Goal: Information Seeking & Learning: Check status

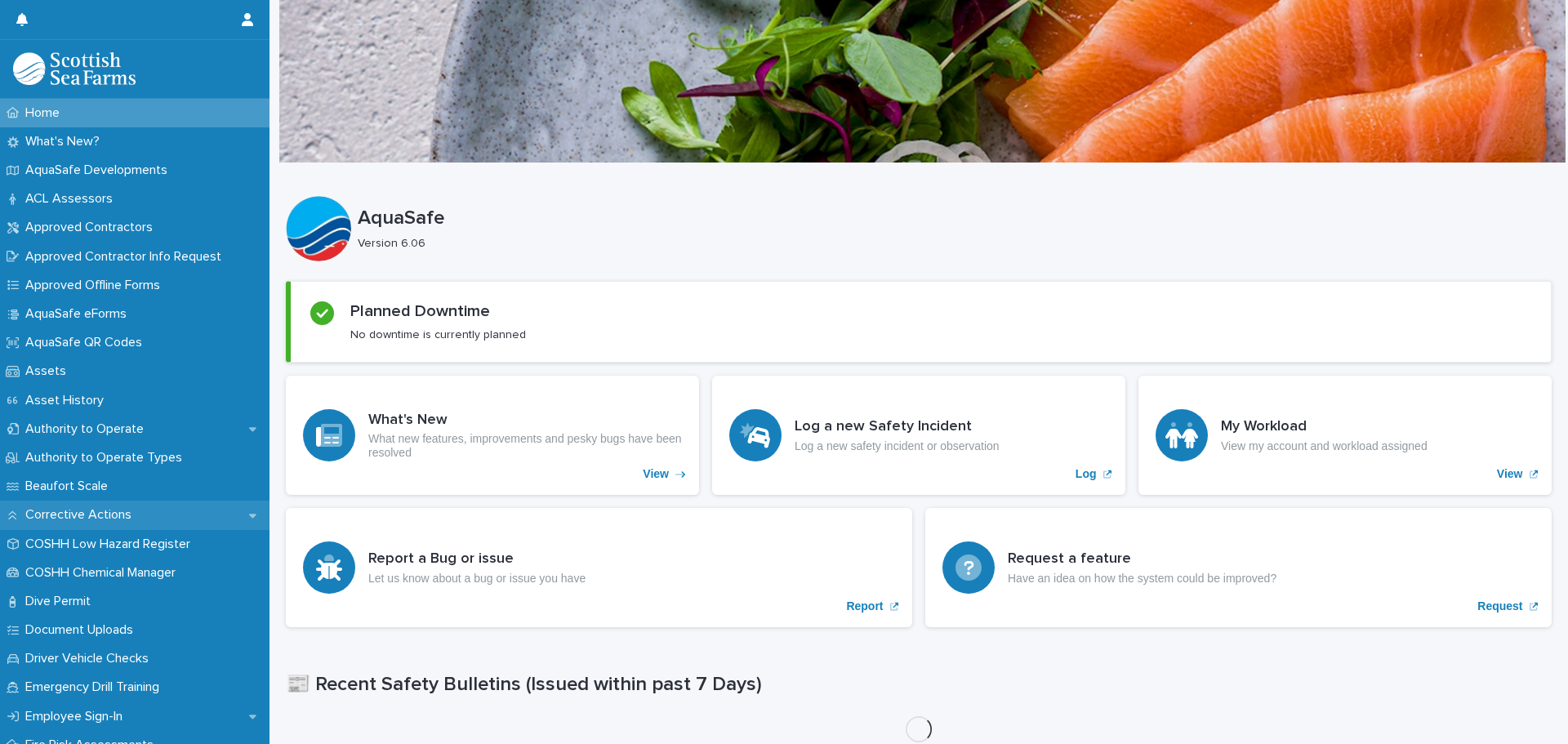
scroll to position [82, 0]
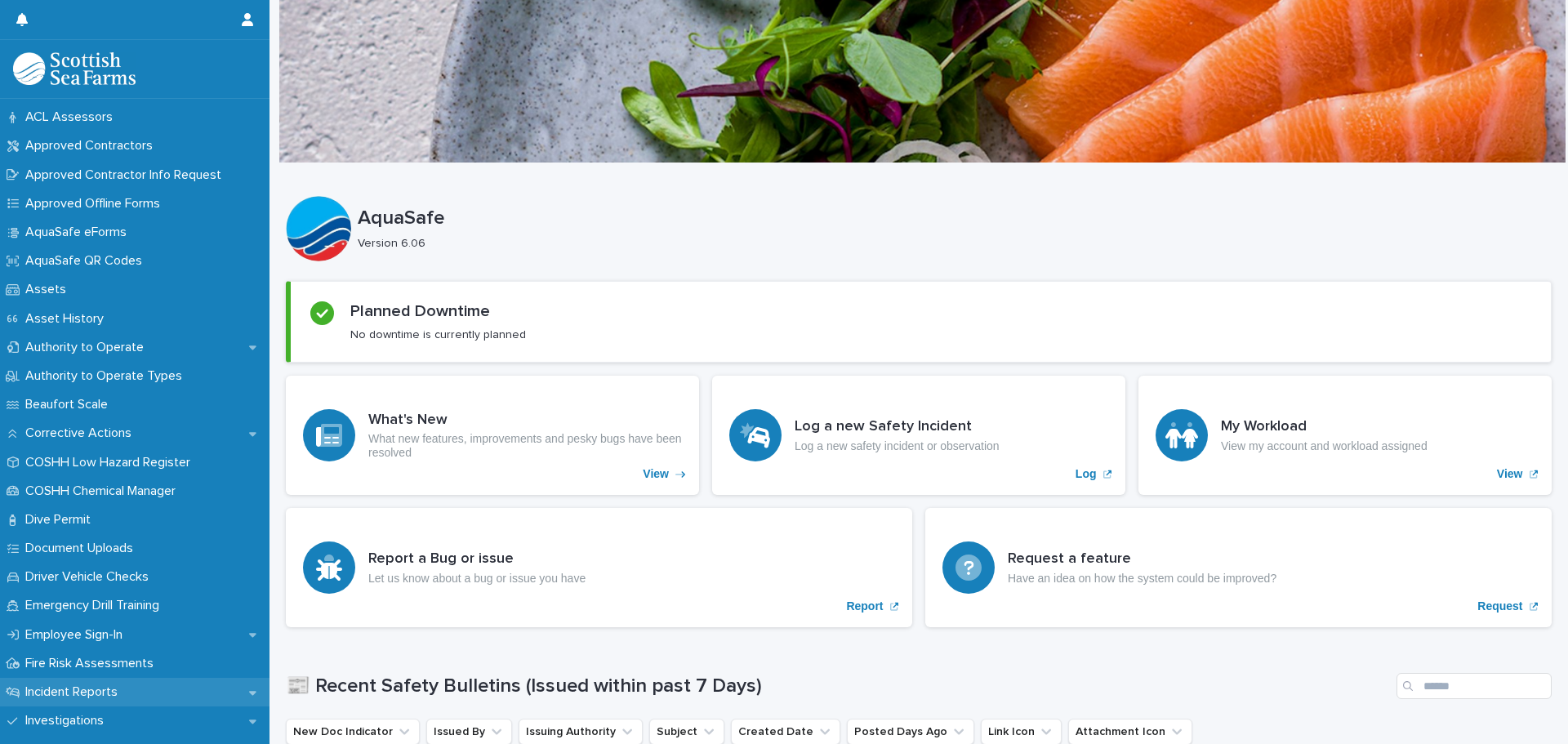
click at [62, 685] on p "Incident Reports" at bounding box center [74, 693] width 111 height 16
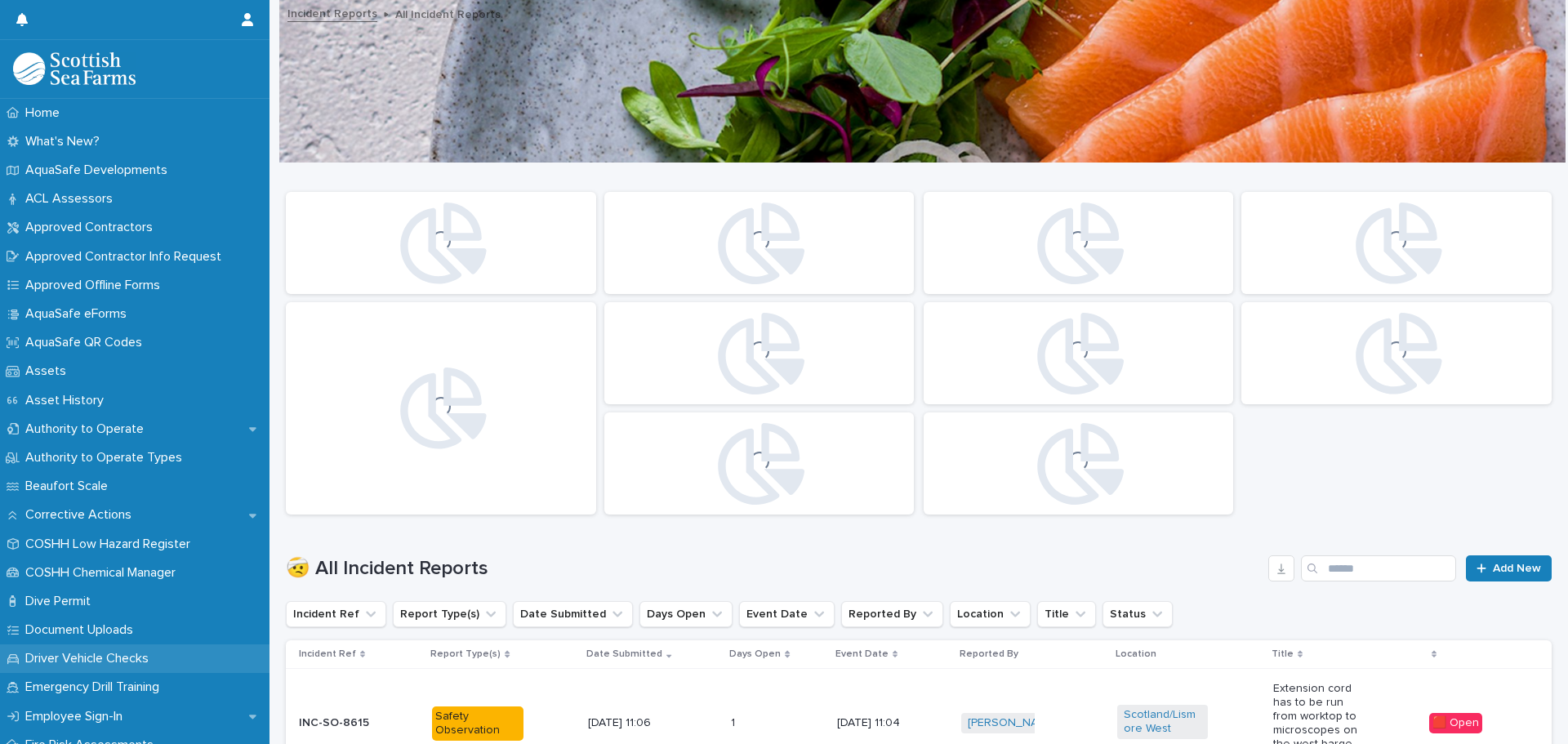
scroll to position [245, 0]
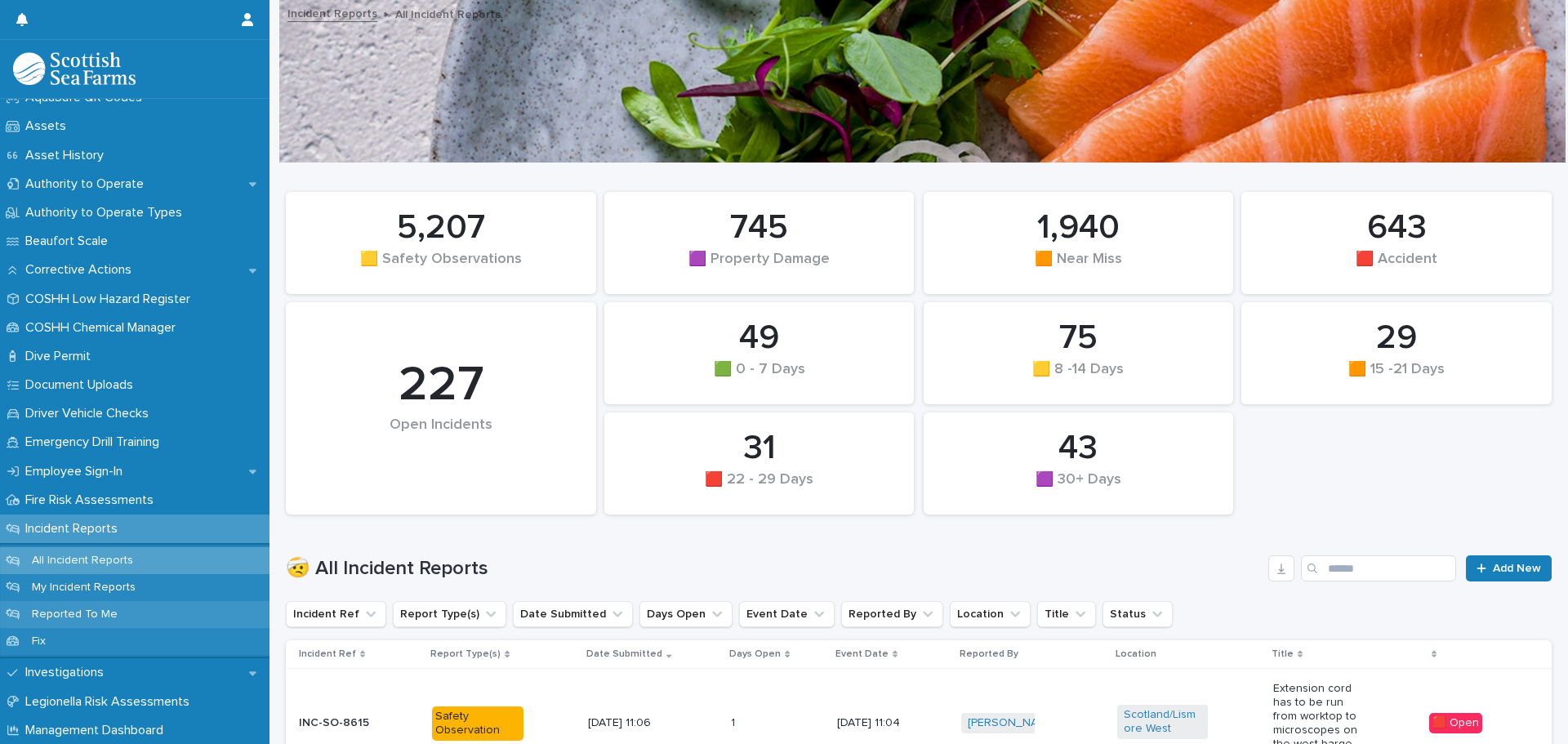
click at [80, 615] on p "Reported To Me" at bounding box center [74, 615] width 111 height 14
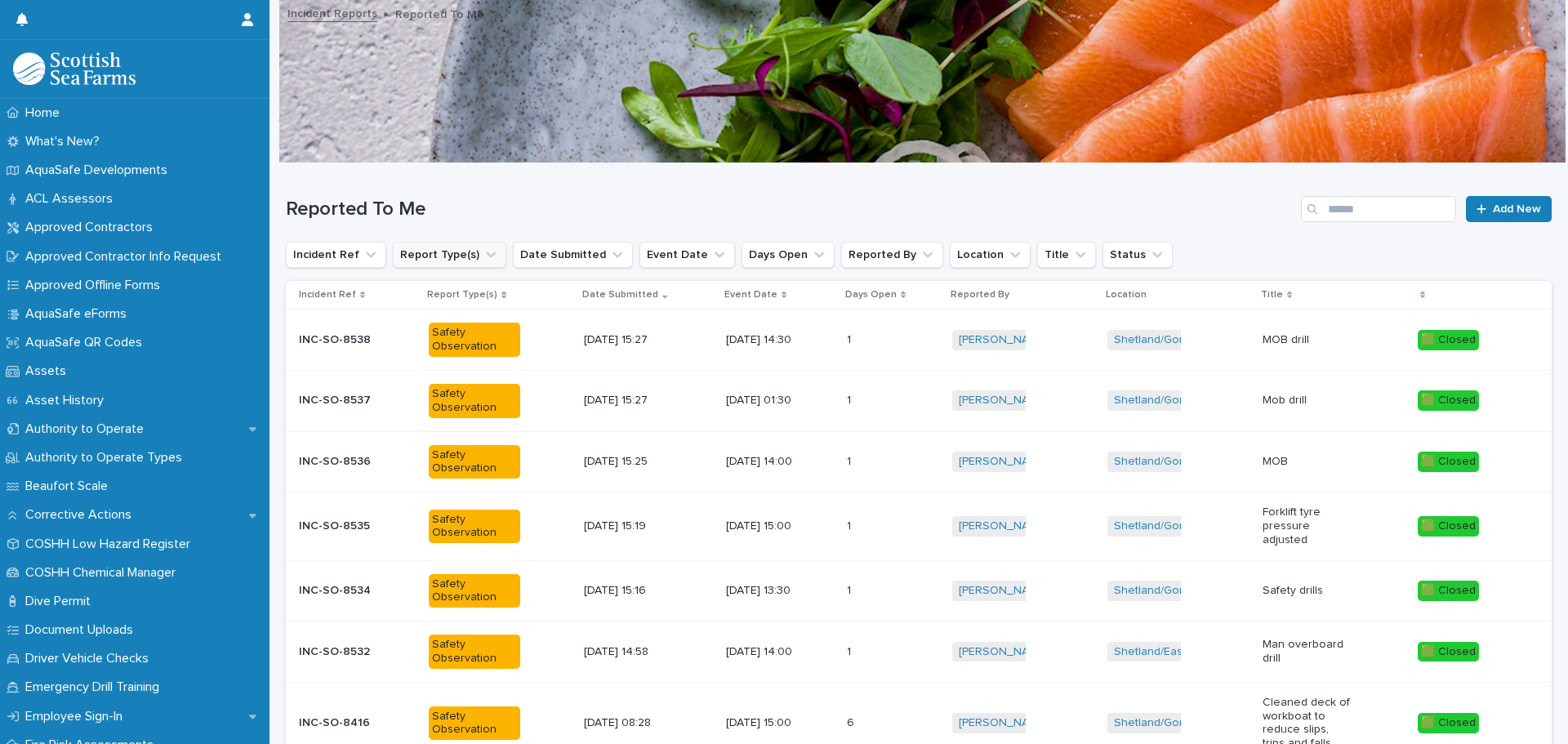
click at [486, 255] on icon "Report Type(s)" at bounding box center [491, 256] width 10 height 6
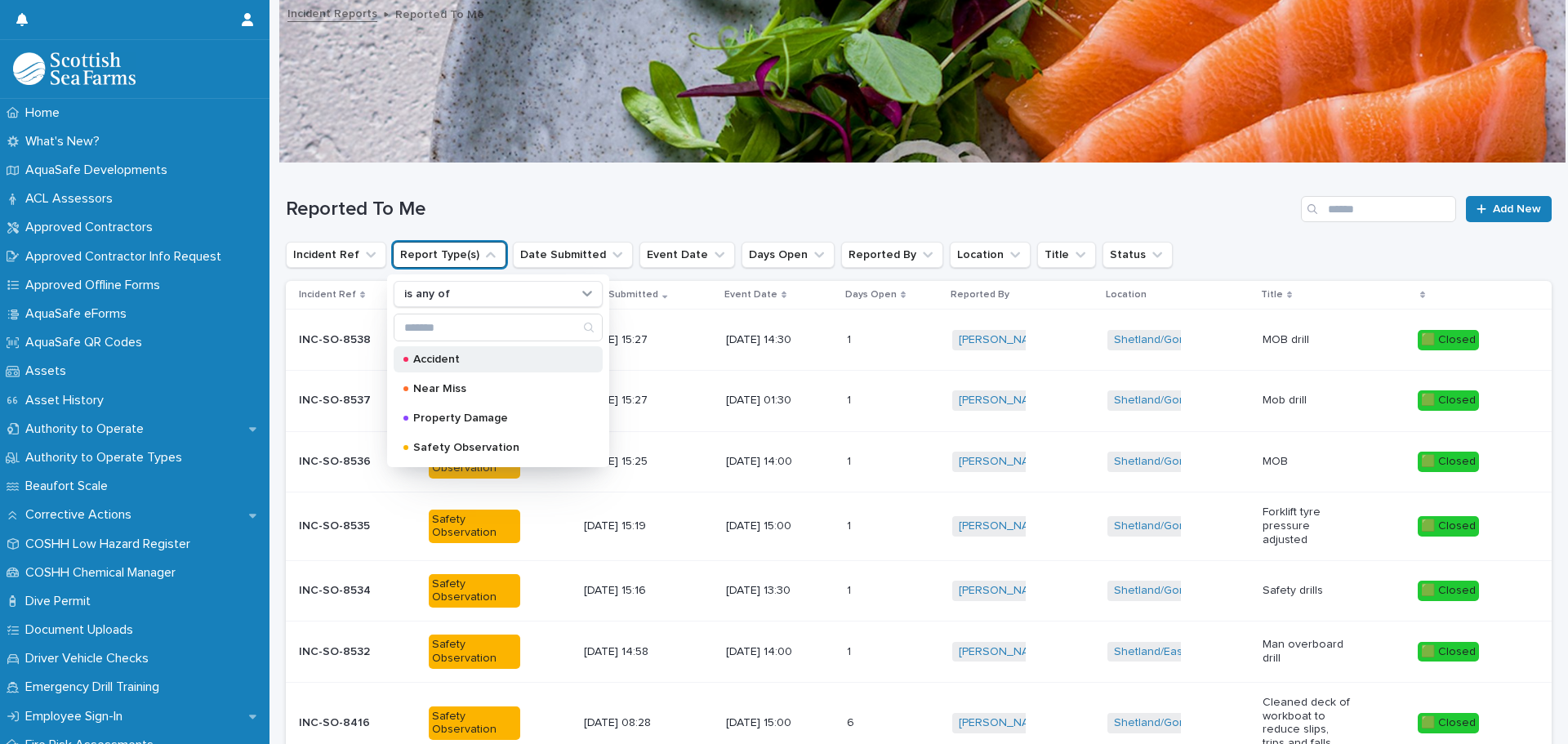
click at [445, 354] on p "Accident" at bounding box center [495, 360] width 164 height 12
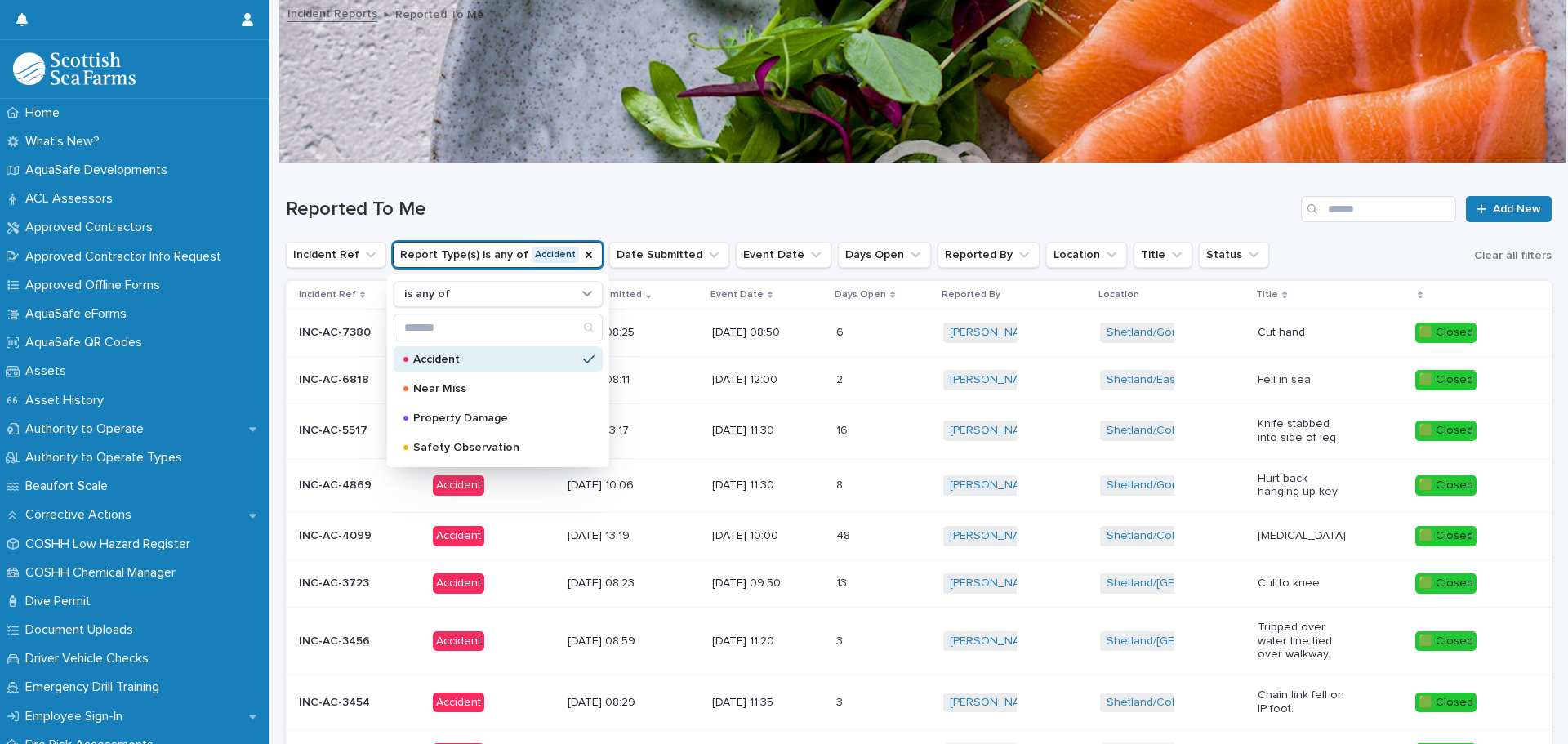
click at [1052, 192] on div "Reported To Me Add New" at bounding box center [919, 203] width 1266 height 79
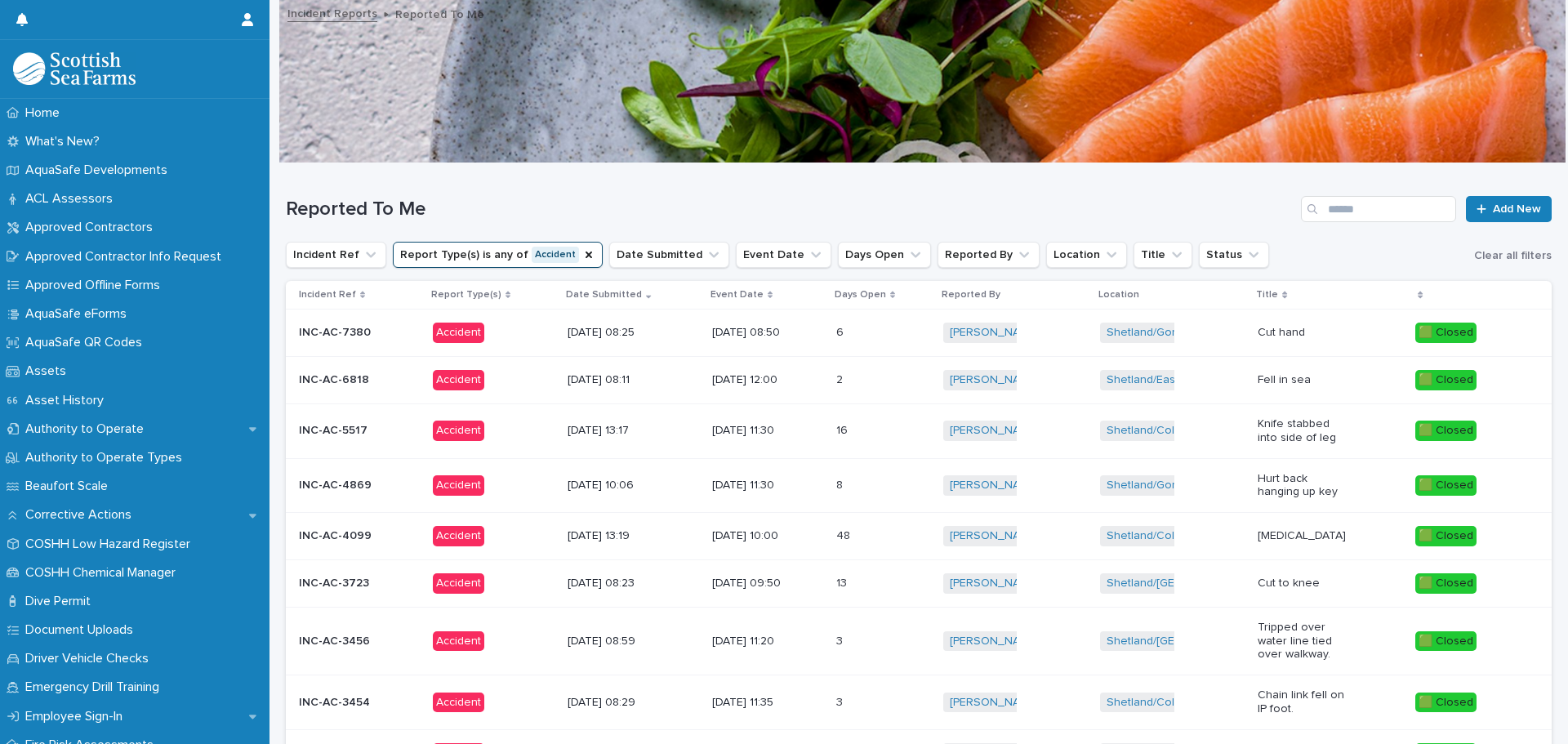
click at [577, 430] on p "[DATE] 13:17" at bounding box center [613, 431] width 91 height 14
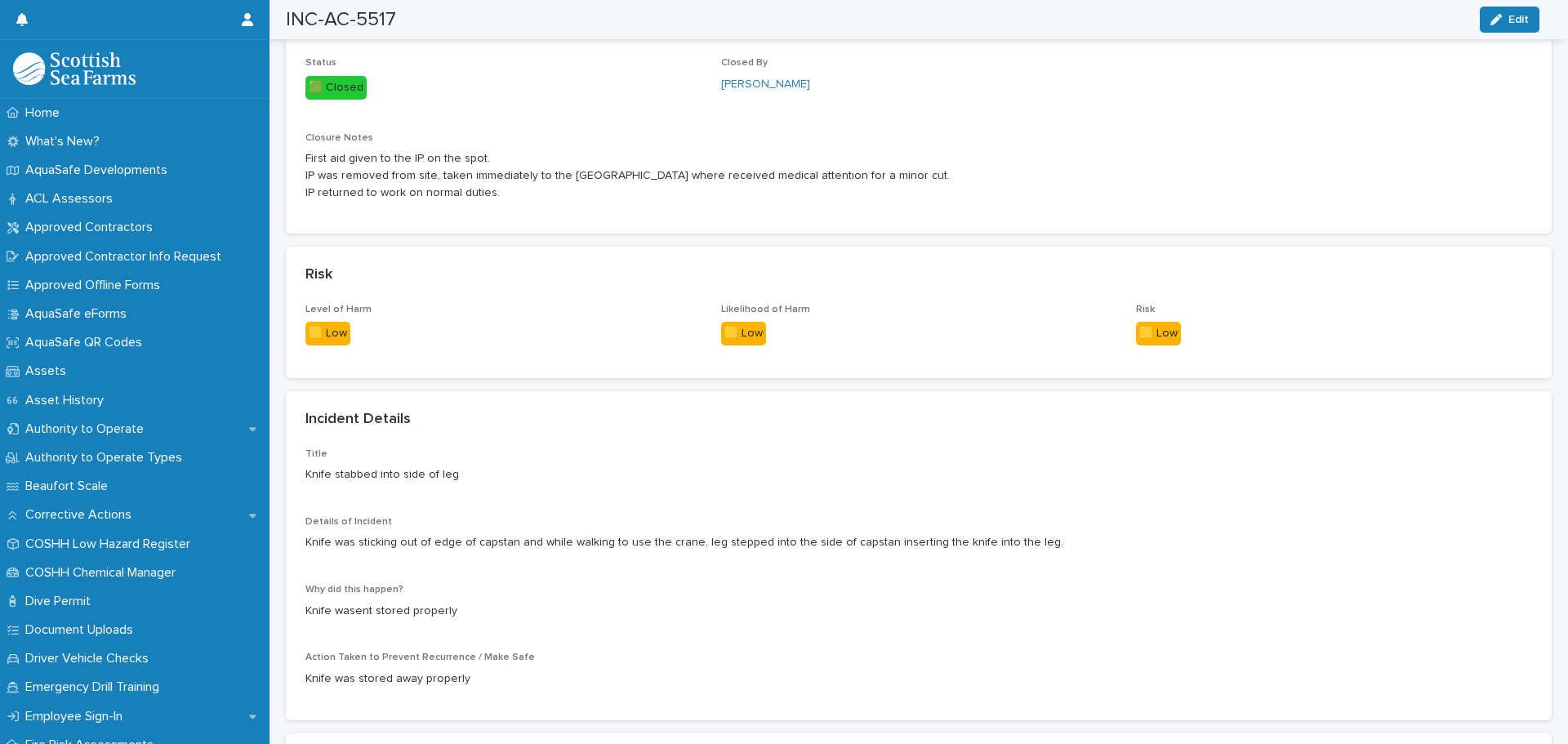
scroll to position [1063, 0]
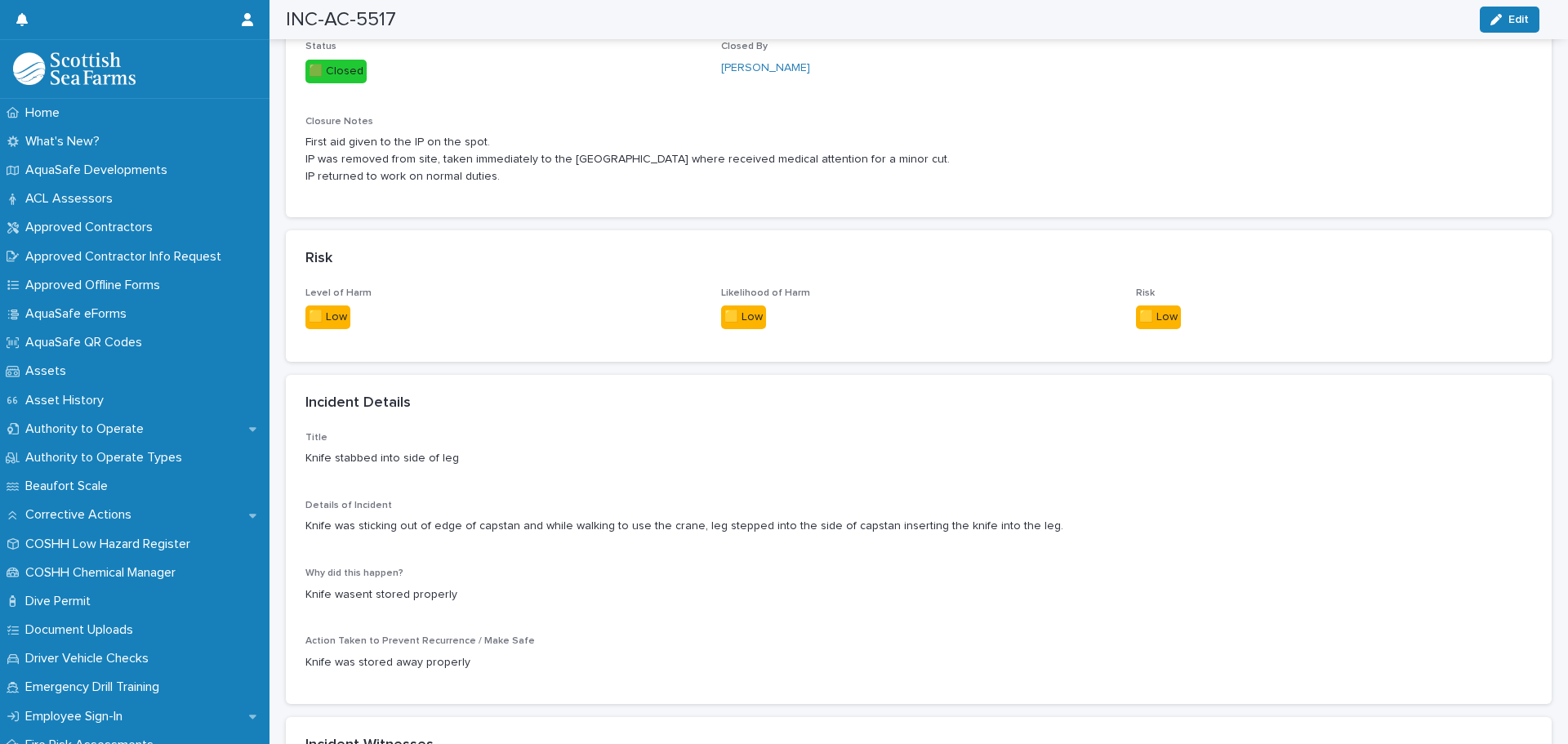
drag, startPoint x: 354, startPoint y: 620, endPoint x: 475, endPoint y: 616, distance: 121.1
click at [475, 654] on p "Knife was stored away properly" at bounding box center [919, 662] width 1227 height 17
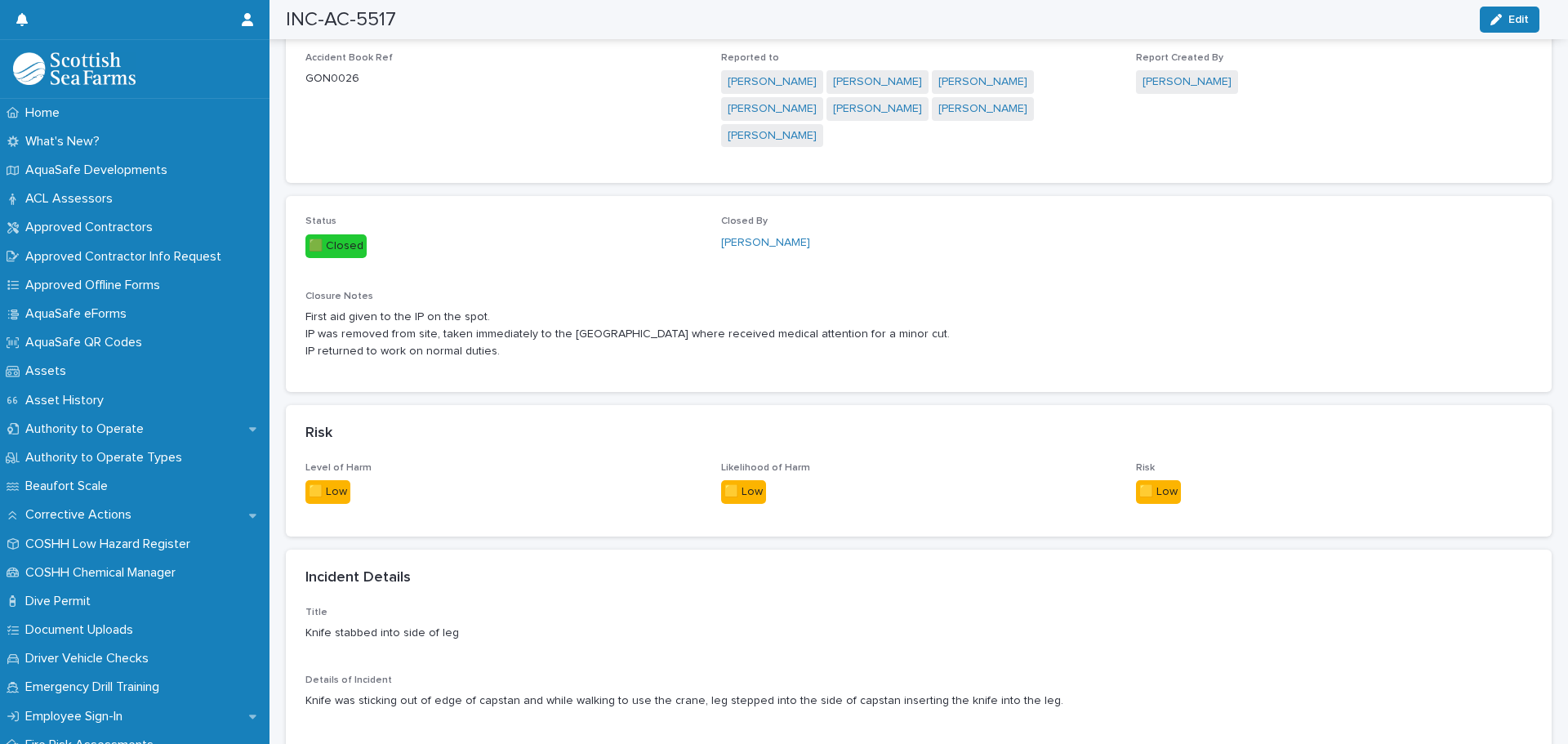
scroll to position [735, 0]
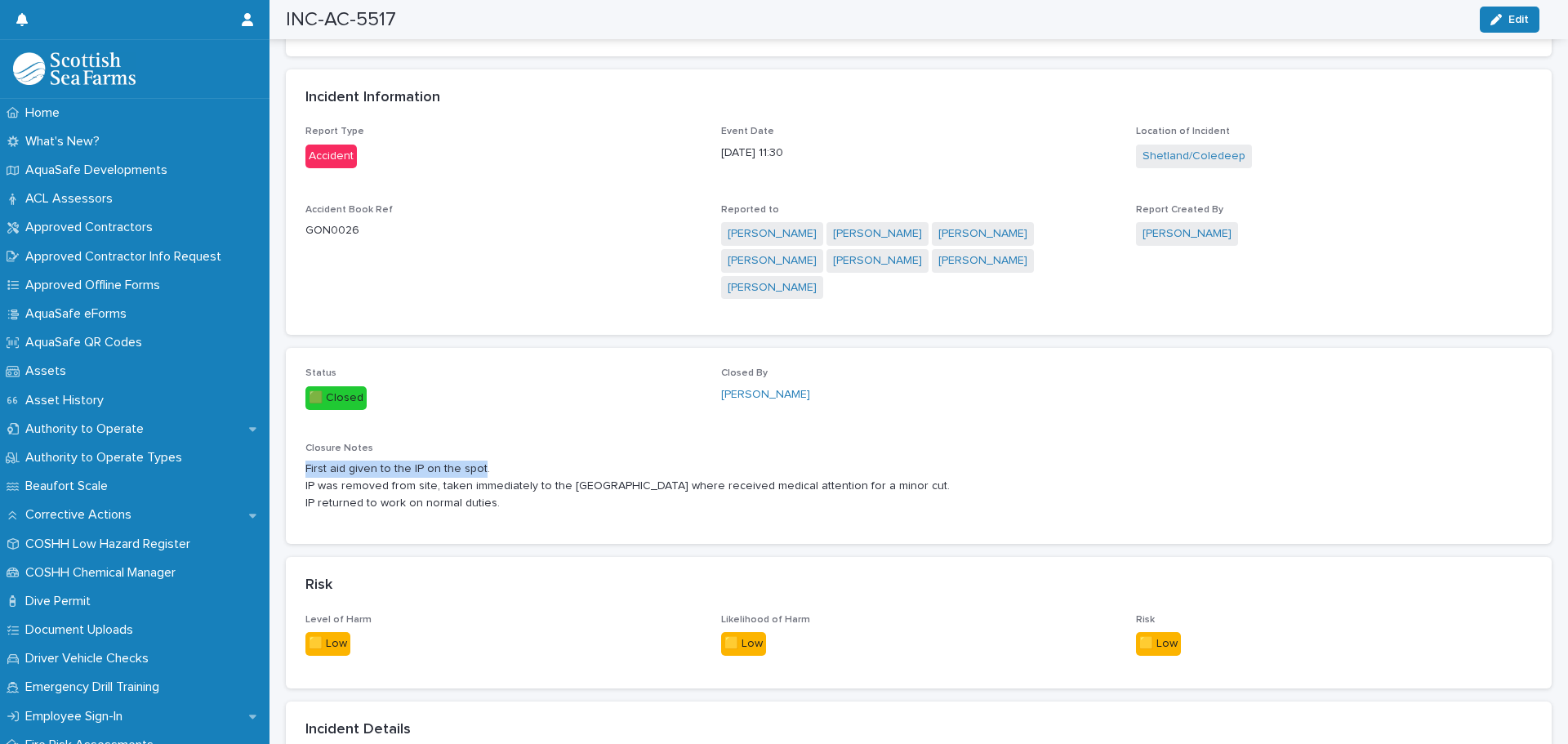
drag, startPoint x: 308, startPoint y: 425, endPoint x: 481, endPoint y: 428, distance: 173.0
click at [481, 461] on p "First aid given to the IP on the spot. IP was removed from site, taken immediat…" at bounding box center [919, 485] width 1227 height 50
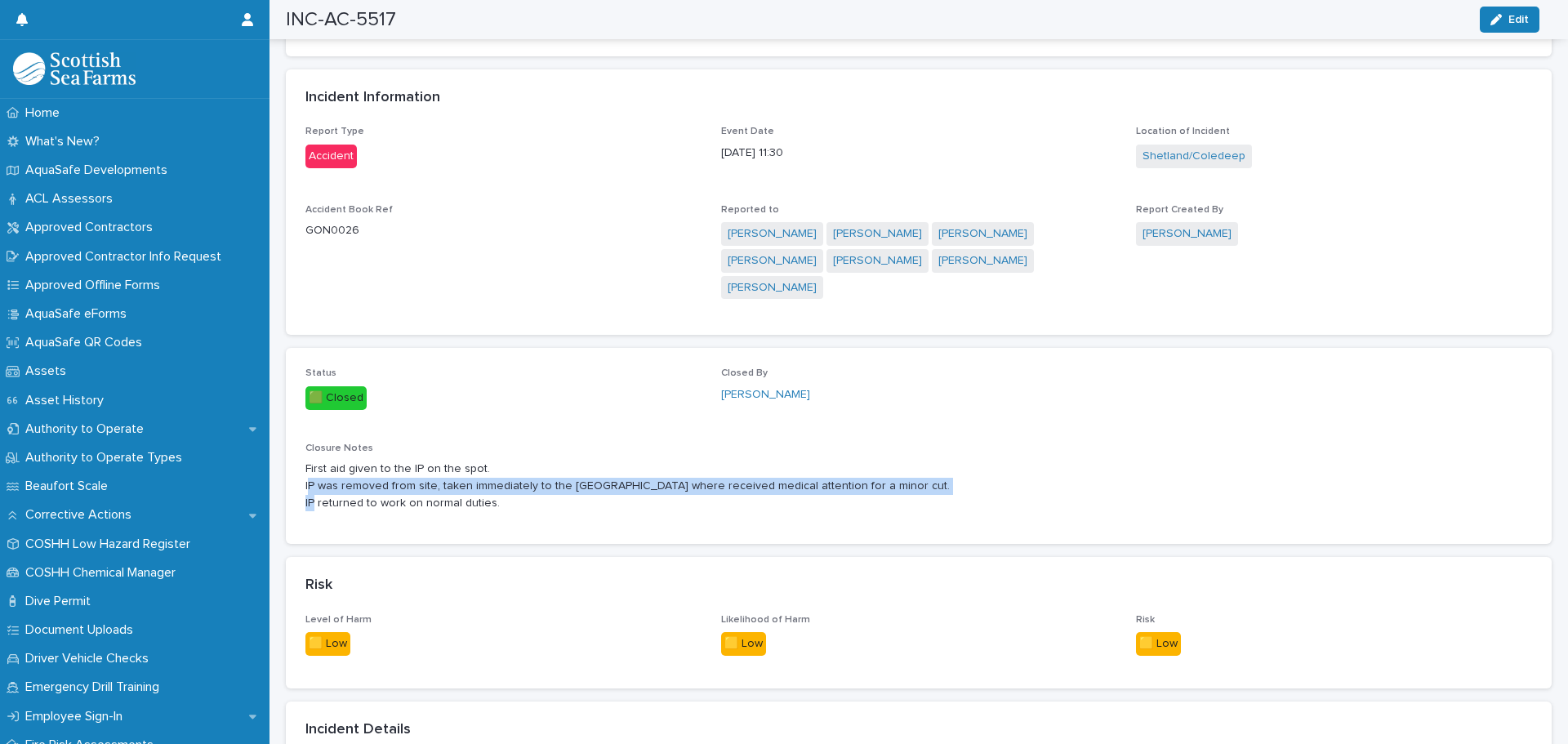
drag, startPoint x: 308, startPoint y: 441, endPoint x: 915, endPoint y: 445, distance: 607.0
click at [915, 461] on p "First aid given to the IP on the spot. IP was removed from site, taken immediat…" at bounding box center [919, 485] width 1227 height 50
drag, startPoint x: 320, startPoint y: 459, endPoint x: 491, endPoint y: 501, distance: 176.1
click at [497, 461] on p "First aid given to the IP on the spot. IP was removed from site, taken immediat…" at bounding box center [919, 485] width 1227 height 50
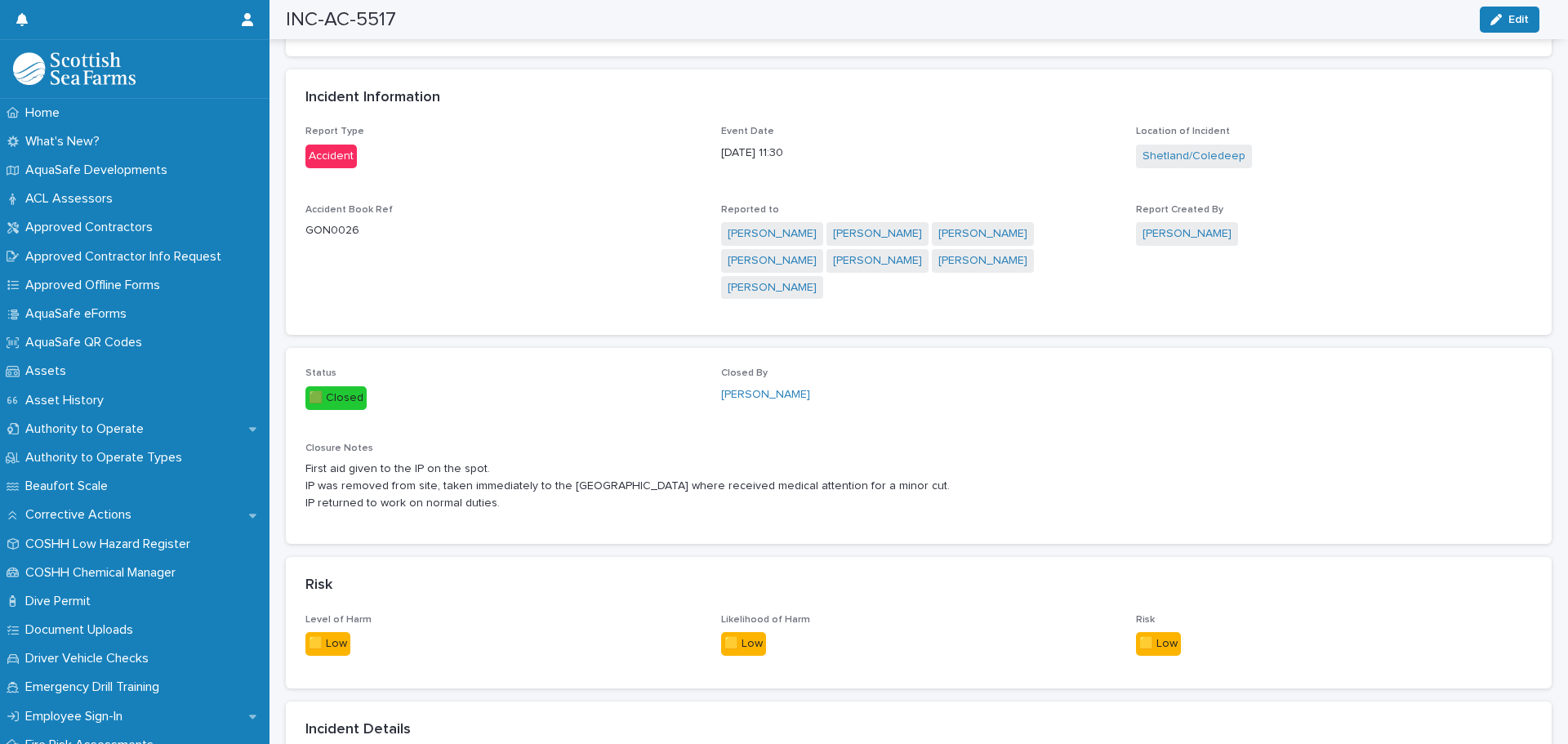
click at [1073, 443] on p "Closure Notes" at bounding box center [919, 449] width 1227 height 12
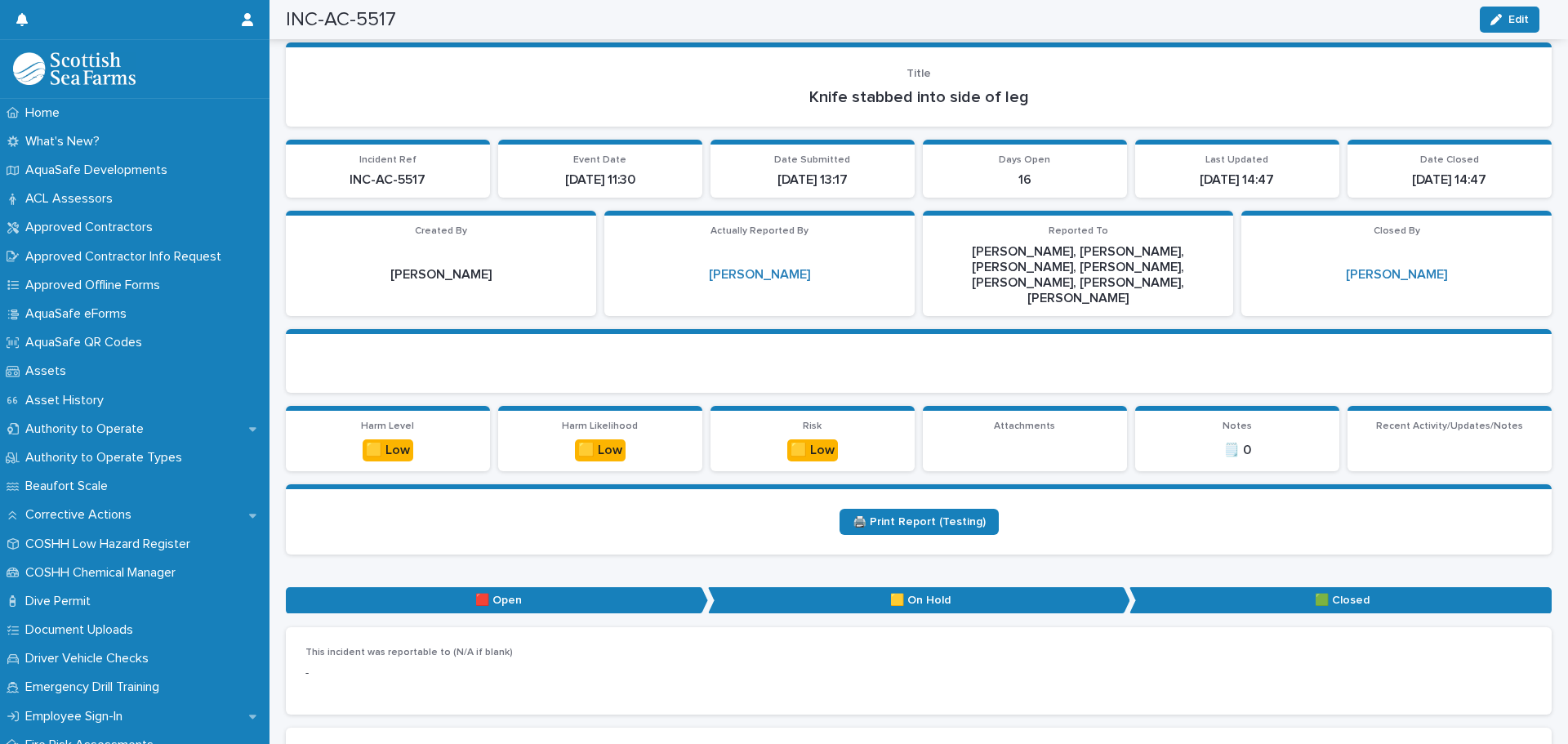
scroll to position [0, 0]
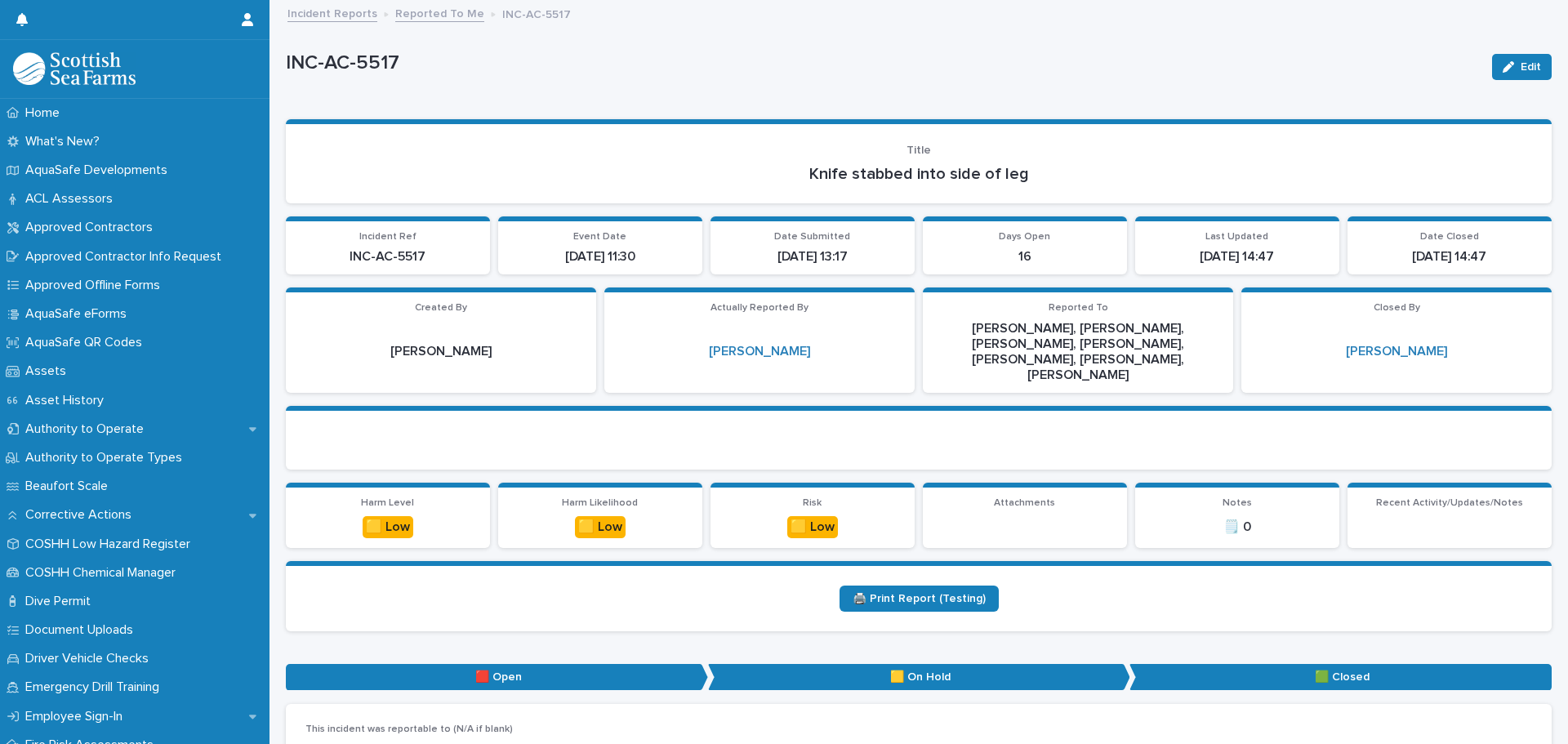
click at [412, 17] on link "Reported To Me" at bounding box center [440, 12] width 89 height 19
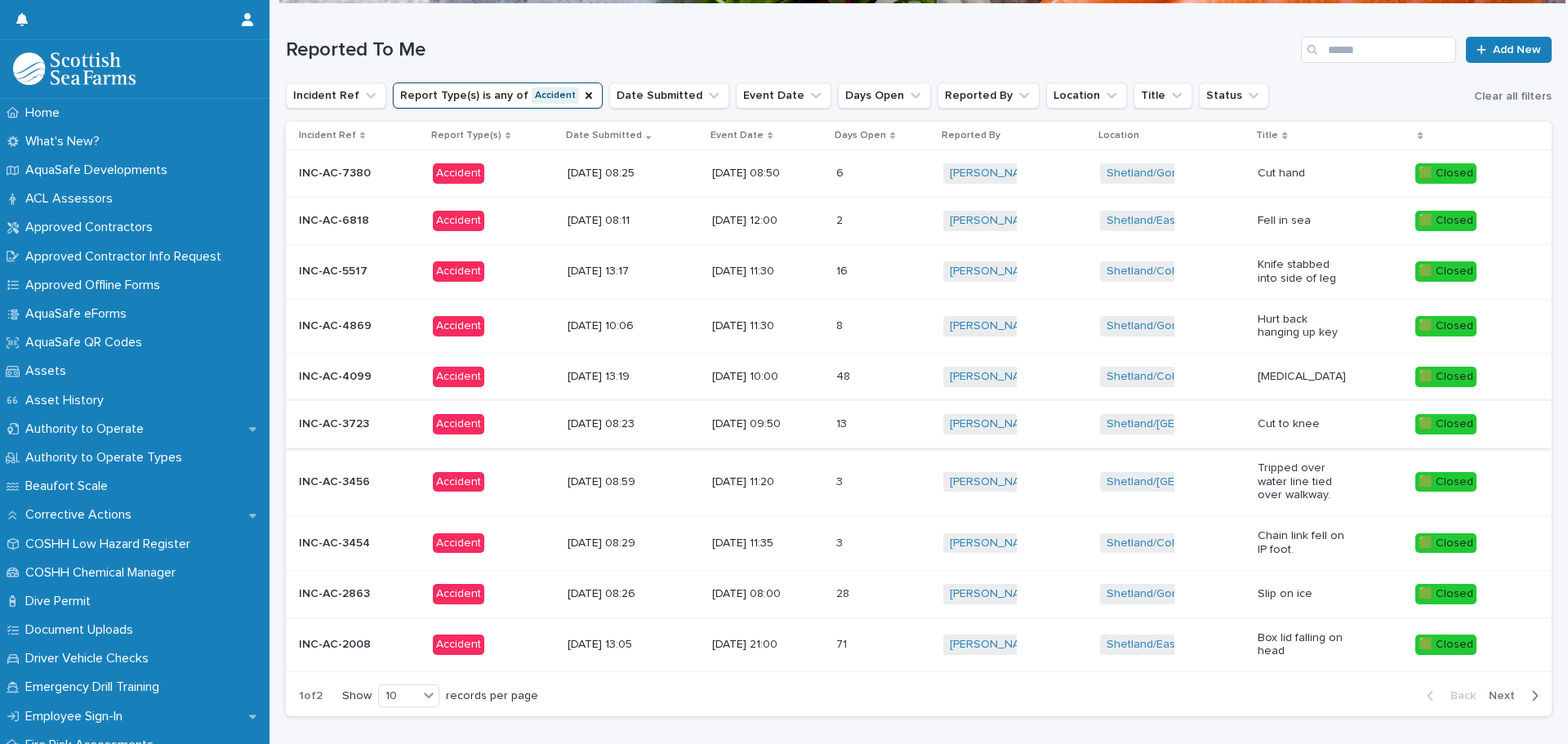
scroll to position [164, 0]
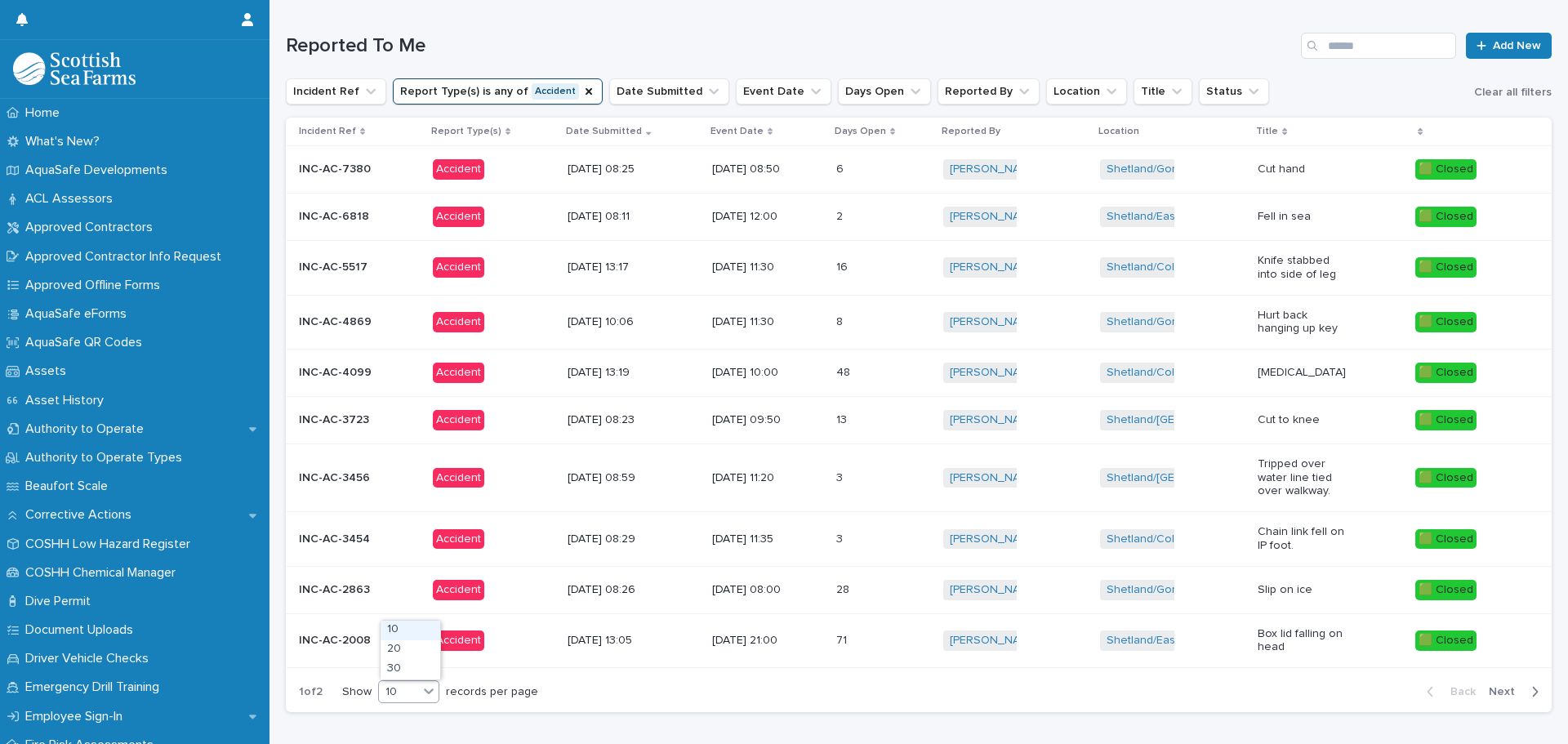
click at [434, 693] on icon at bounding box center [428, 691] width 17 height 17
click at [415, 669] on div "30" at bounding box center [410, 670] width 59 height 20
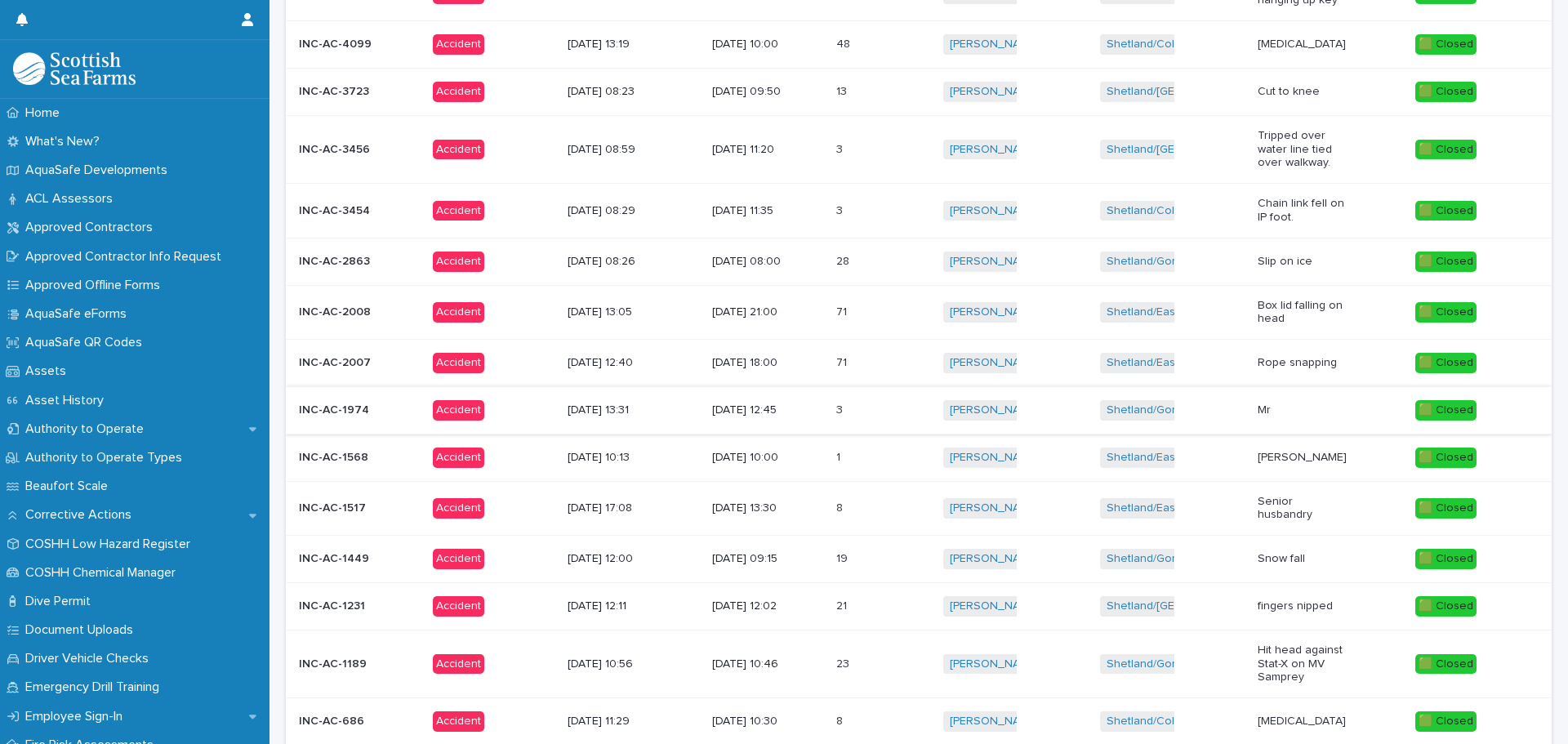
scroll to position [490, 0]
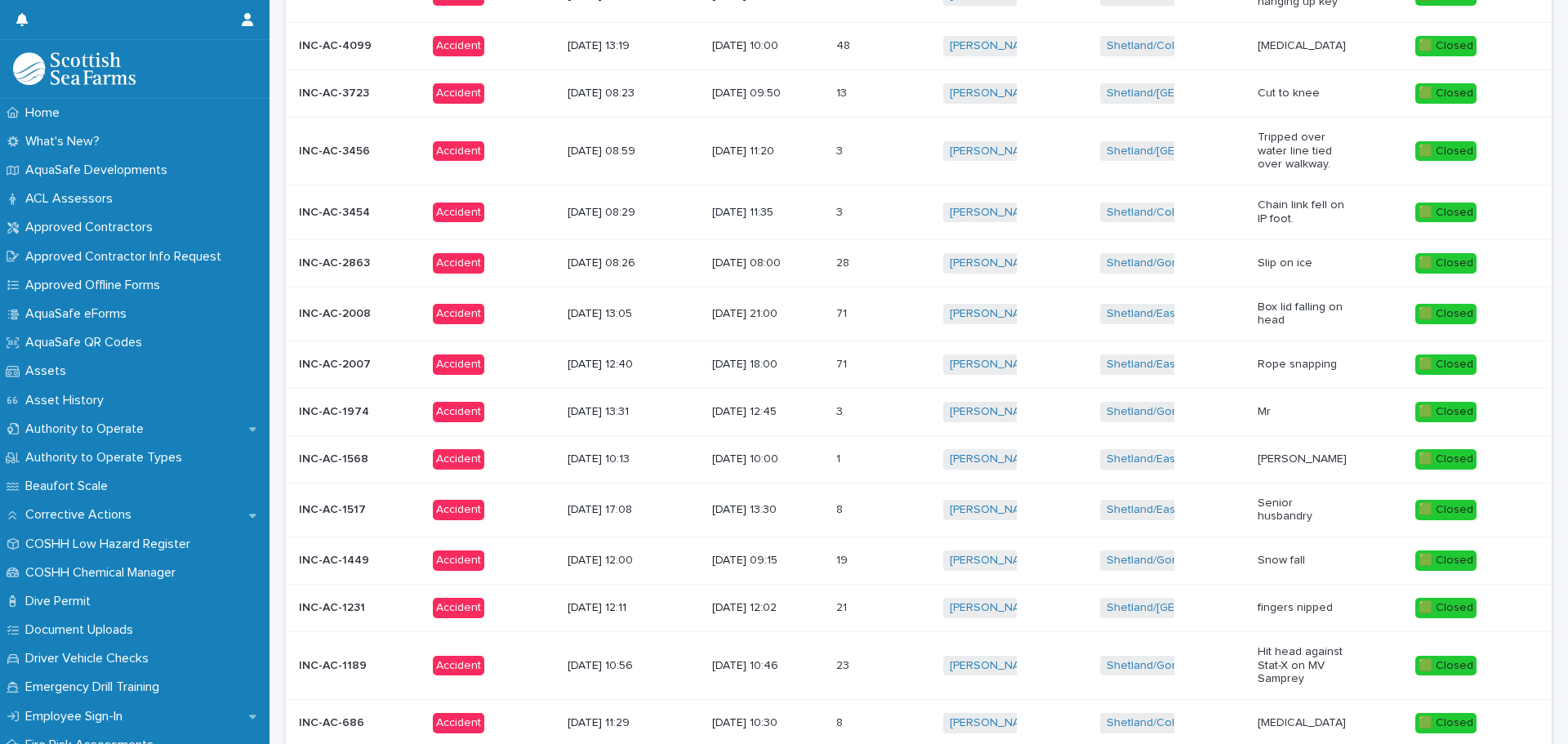
click at [719, 263] on p "[DATE] 08:00" at bounding box center [757, 263] width 91 height 14
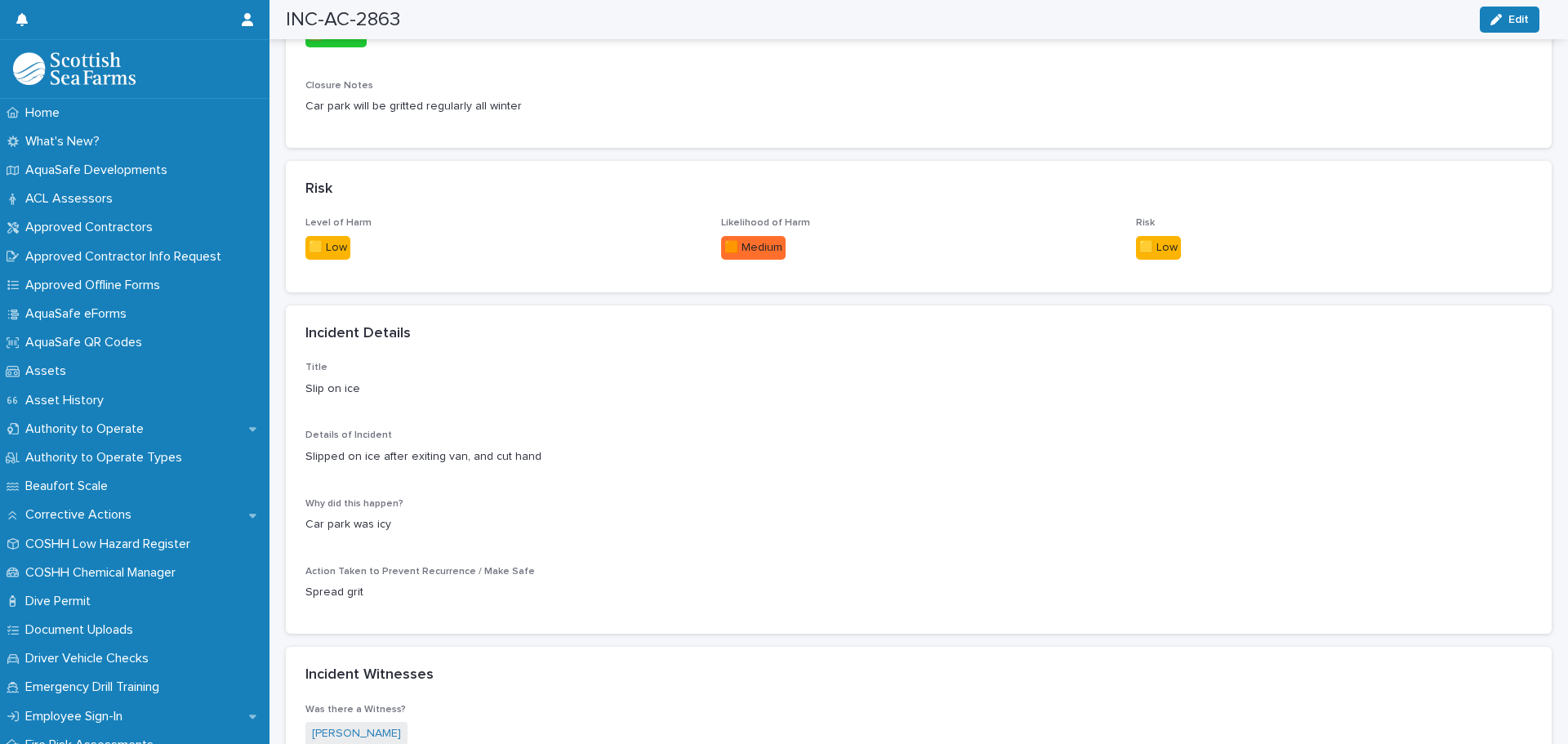
scroll to position [1063, 0]
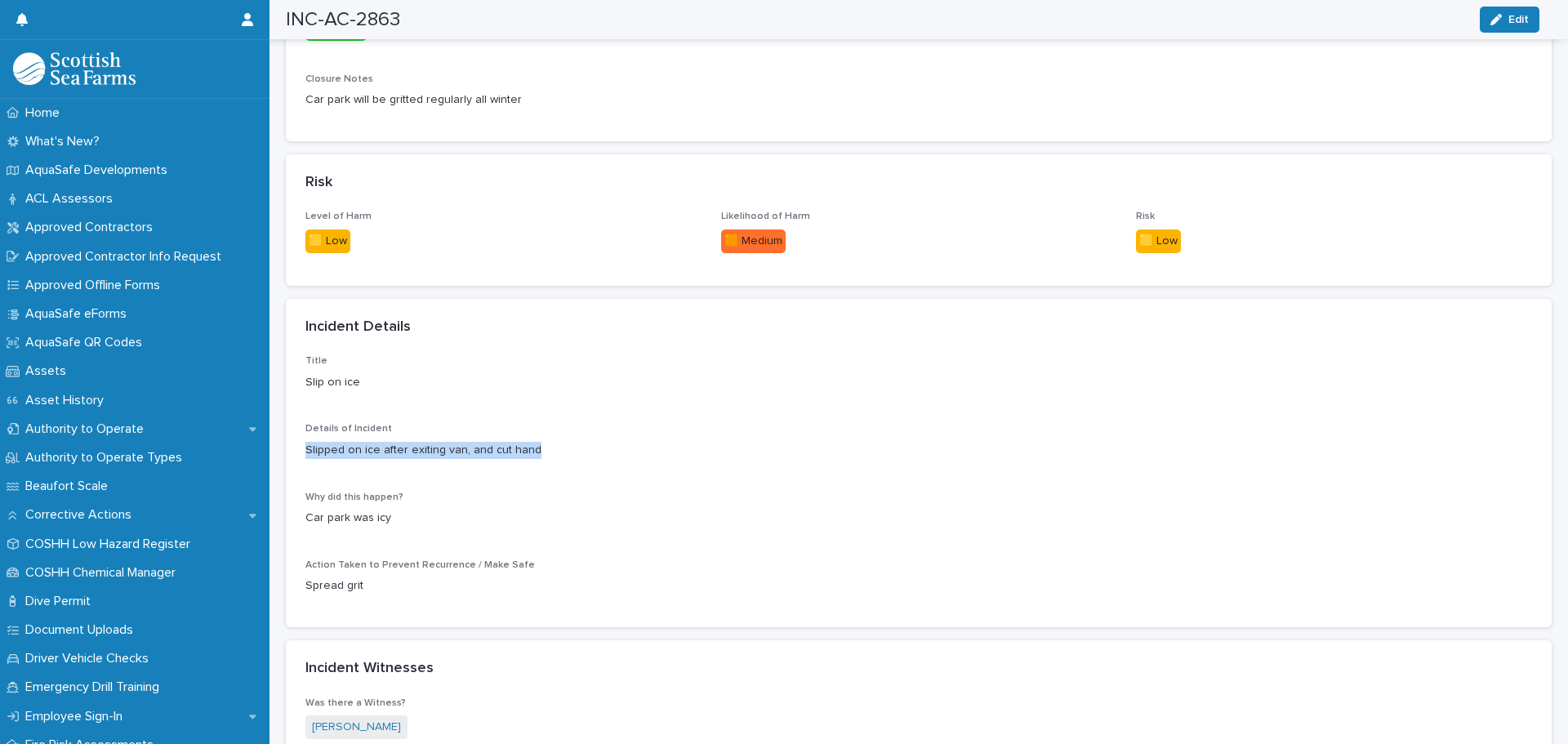
drag, startPoint x: 307, startPoint y: 430, endPoint x: 535, endPoint y: 436, distance: 228.1
click at [535, 442] on p "Slipped on ice after exiting van, and cut hand" at bounding box center [919, 450] width 1227 height 17
drag, startPoint x: 307, startPoint y: 501, endPoint x: 423, endPoint y: 500, distance: 116.0
click at [423, 510] on p "Car park was icy" at bounding box center [919, 518] width 1227 height 17
drag, startPoint x: 325, startPoint y: 565, endPoint x: 396, endPoint y: 565, distance: 71.0
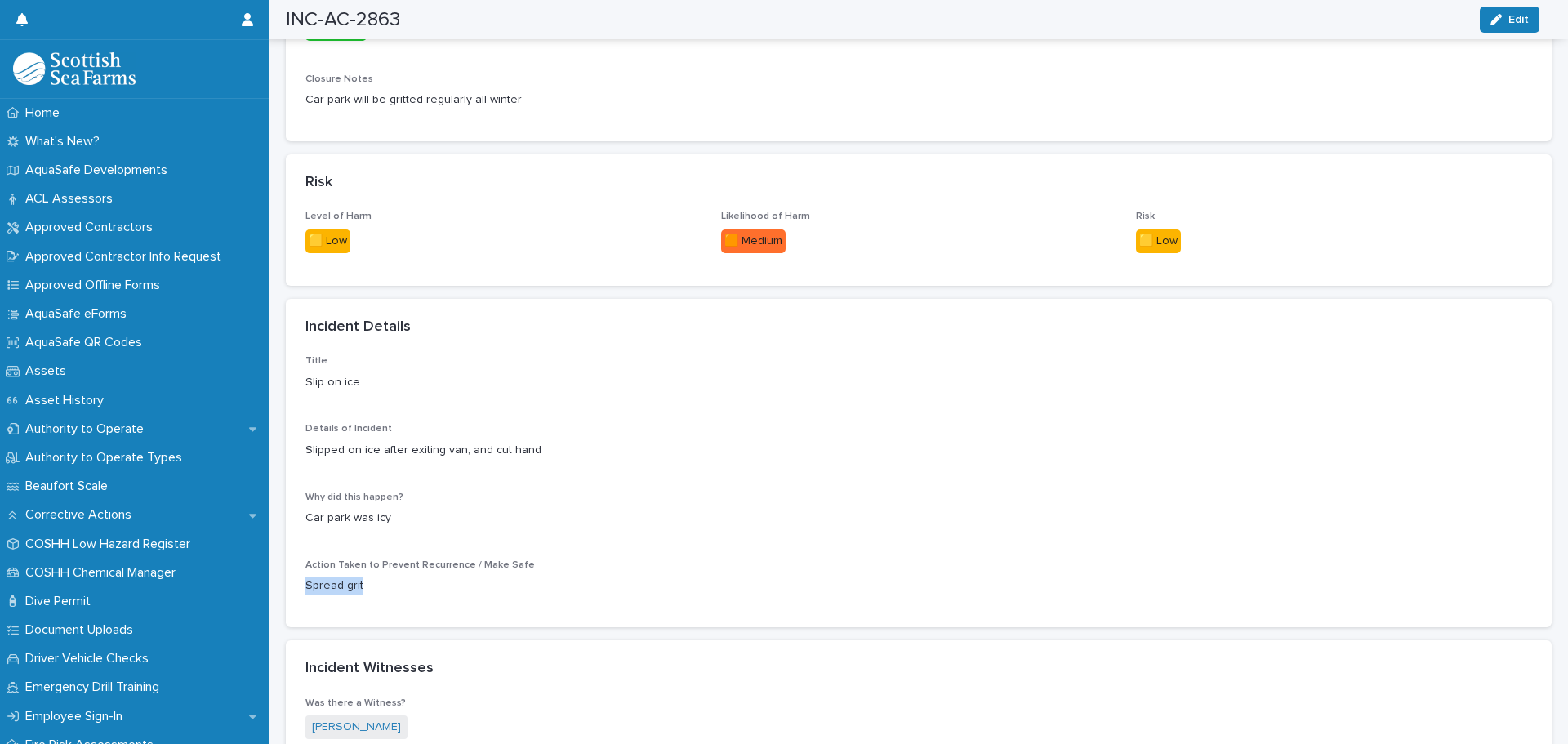
click at [396, 577] on p "Spread grit" at bounding box center [919, 585] width 1227 height 17
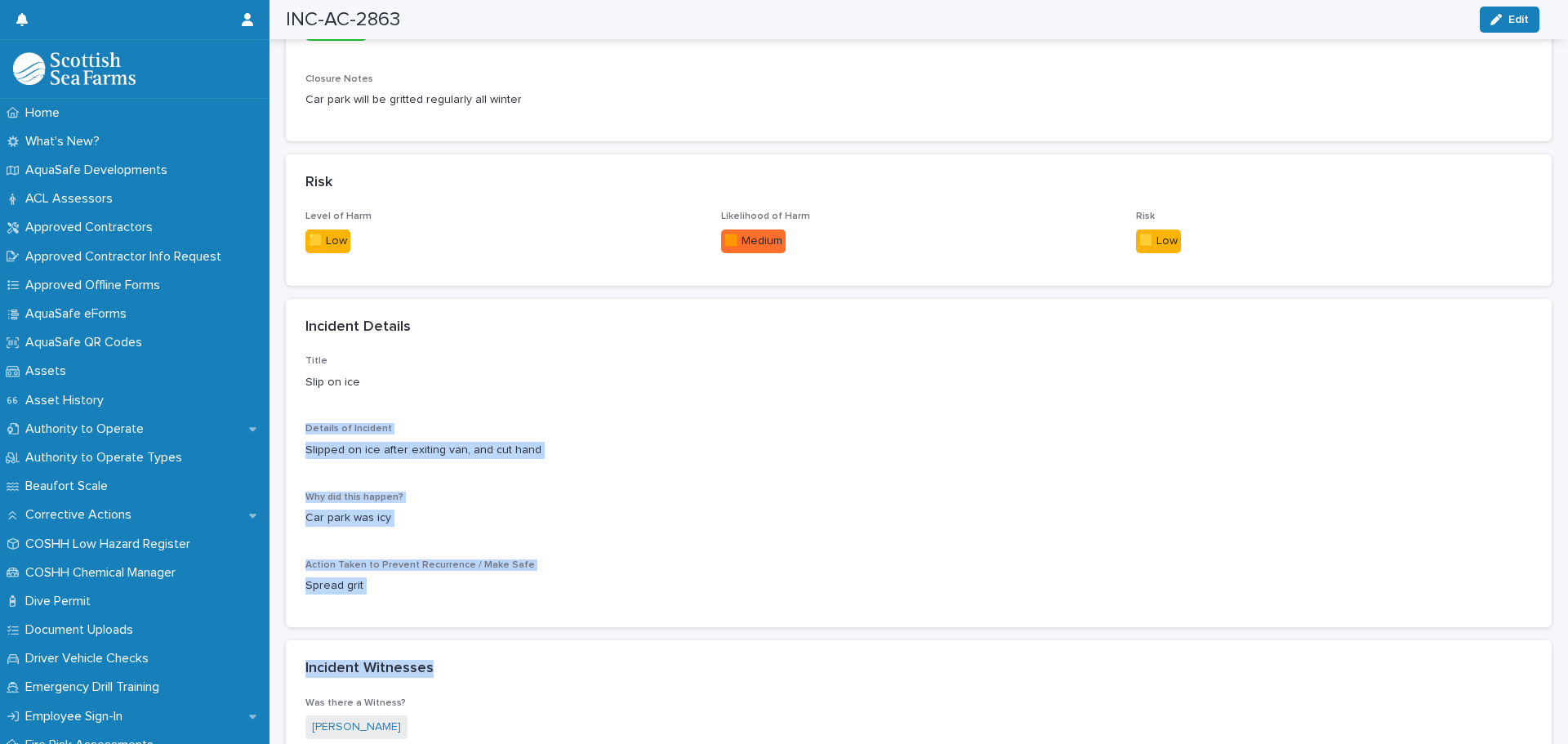
drag, startPoint x: 525, startPoint y: 385, endPoint x: 500, endPoint y: 435, distance: 55.9
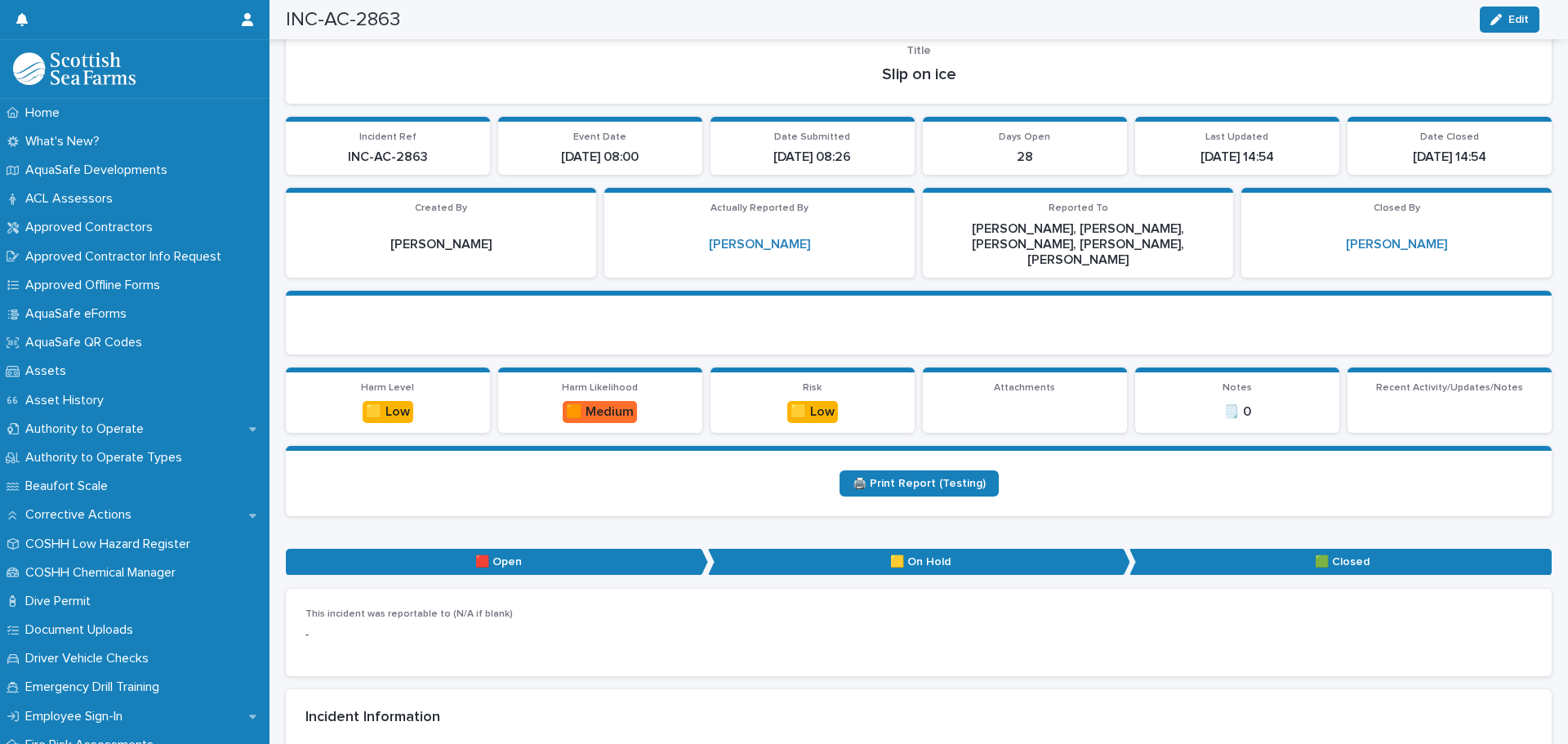
scroll to position [0, 0]
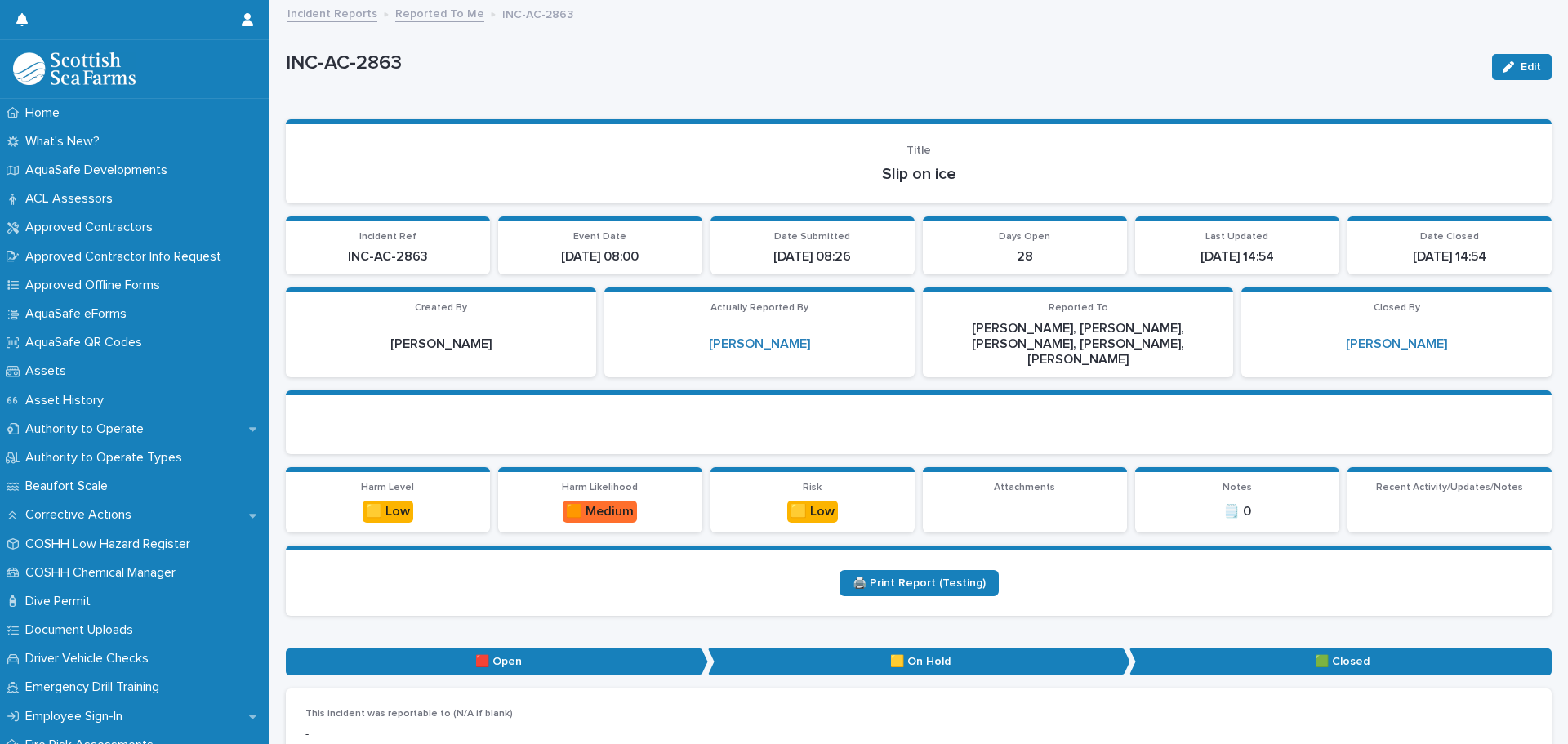
click at [412, 9] on link "Reported To Me" at bounding box center [440, 12] width 89 height 19
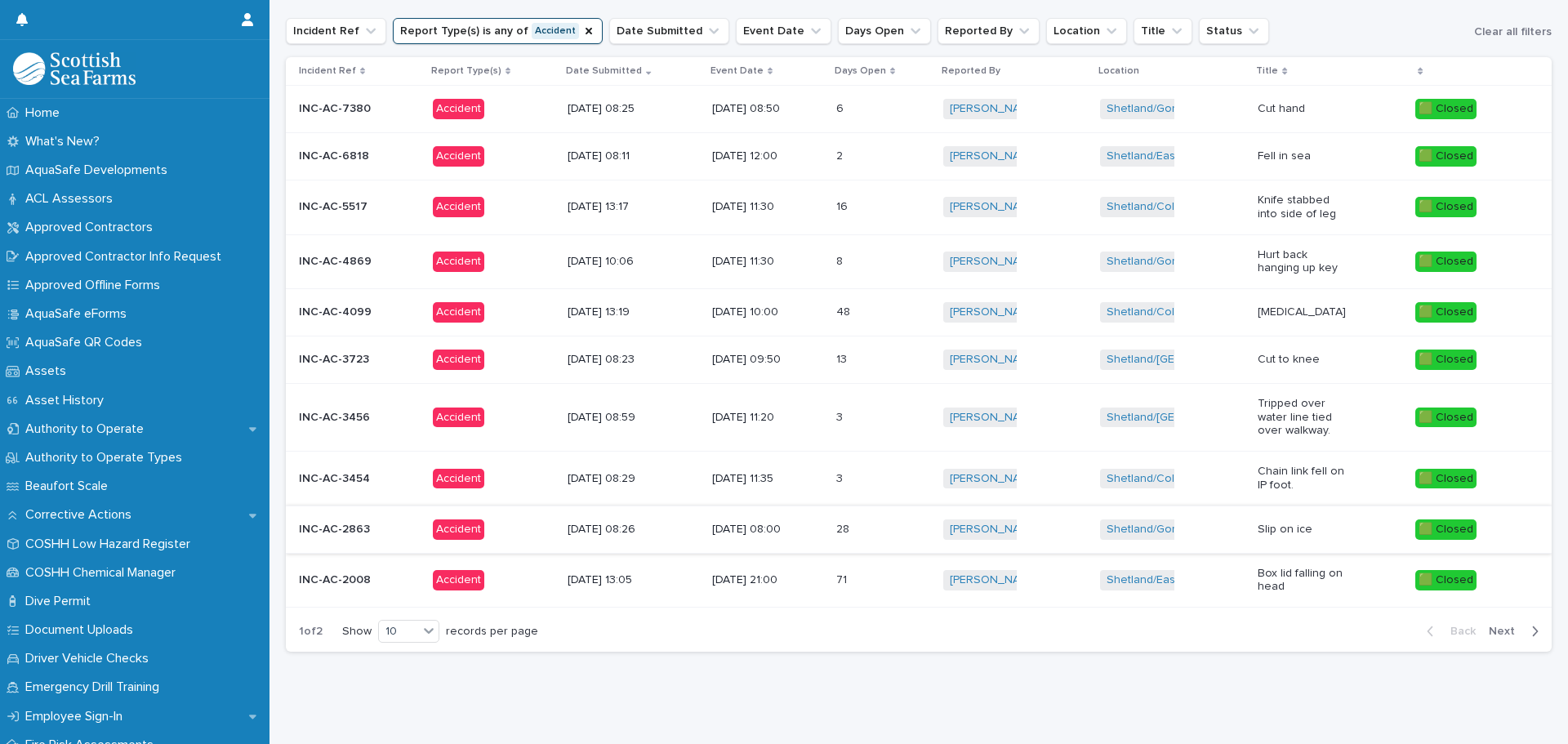
scroll to position [239, 0]
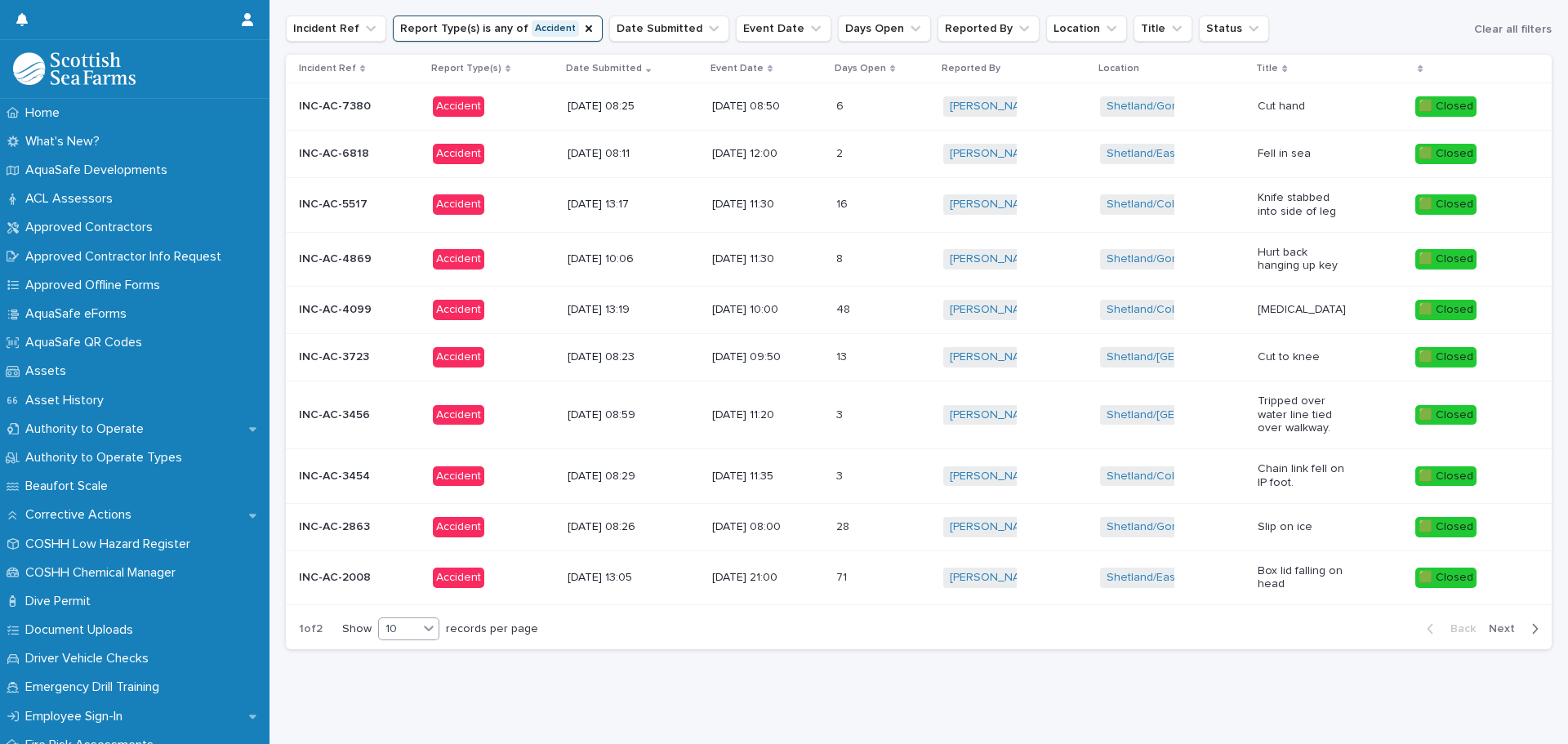
click at [423, 621] on icon at bounding box center [428, 629] width 17 height 17
click at [398, 674] on div "30" at bounding box center [410, 678] width 59 height 20
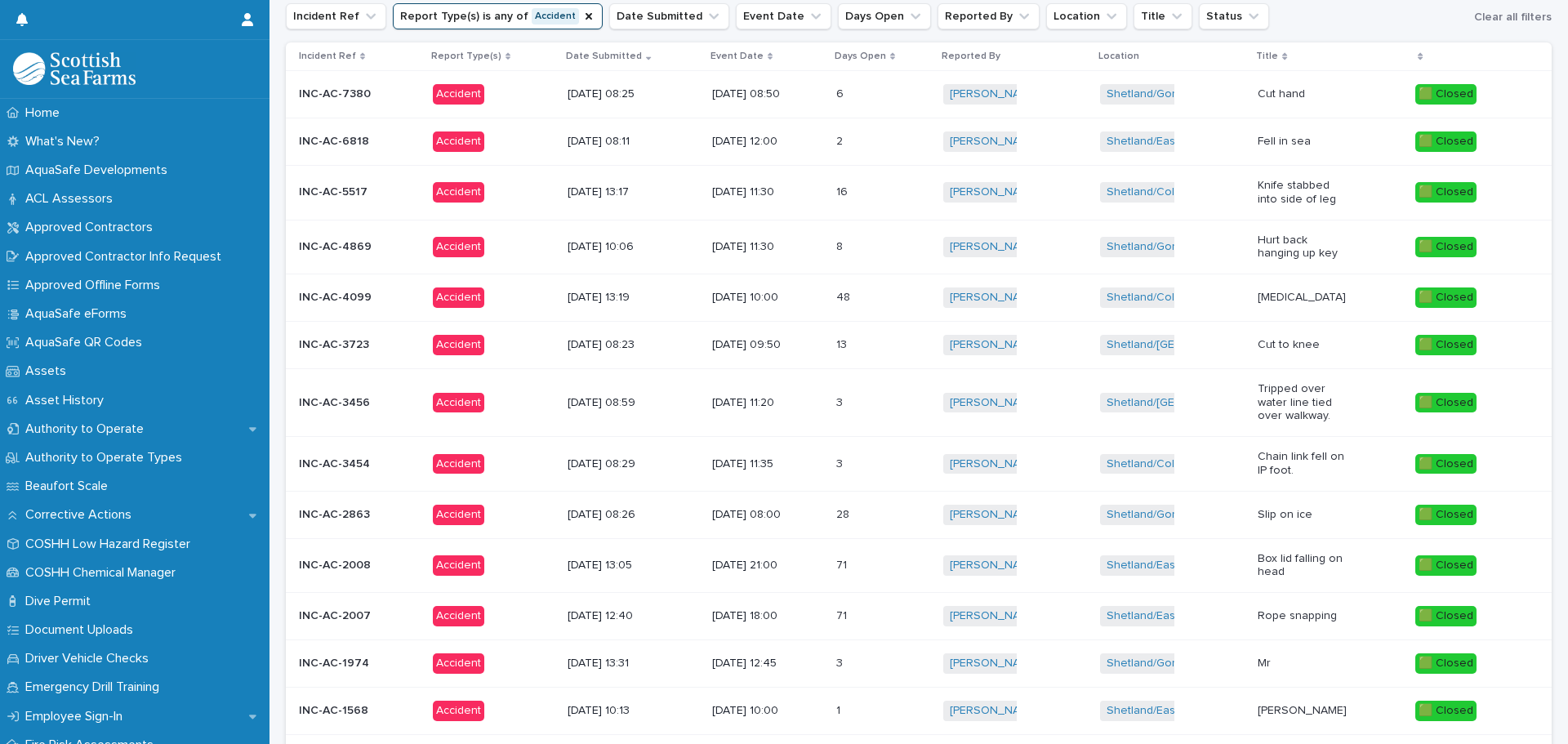
scroll to position [438, 0]
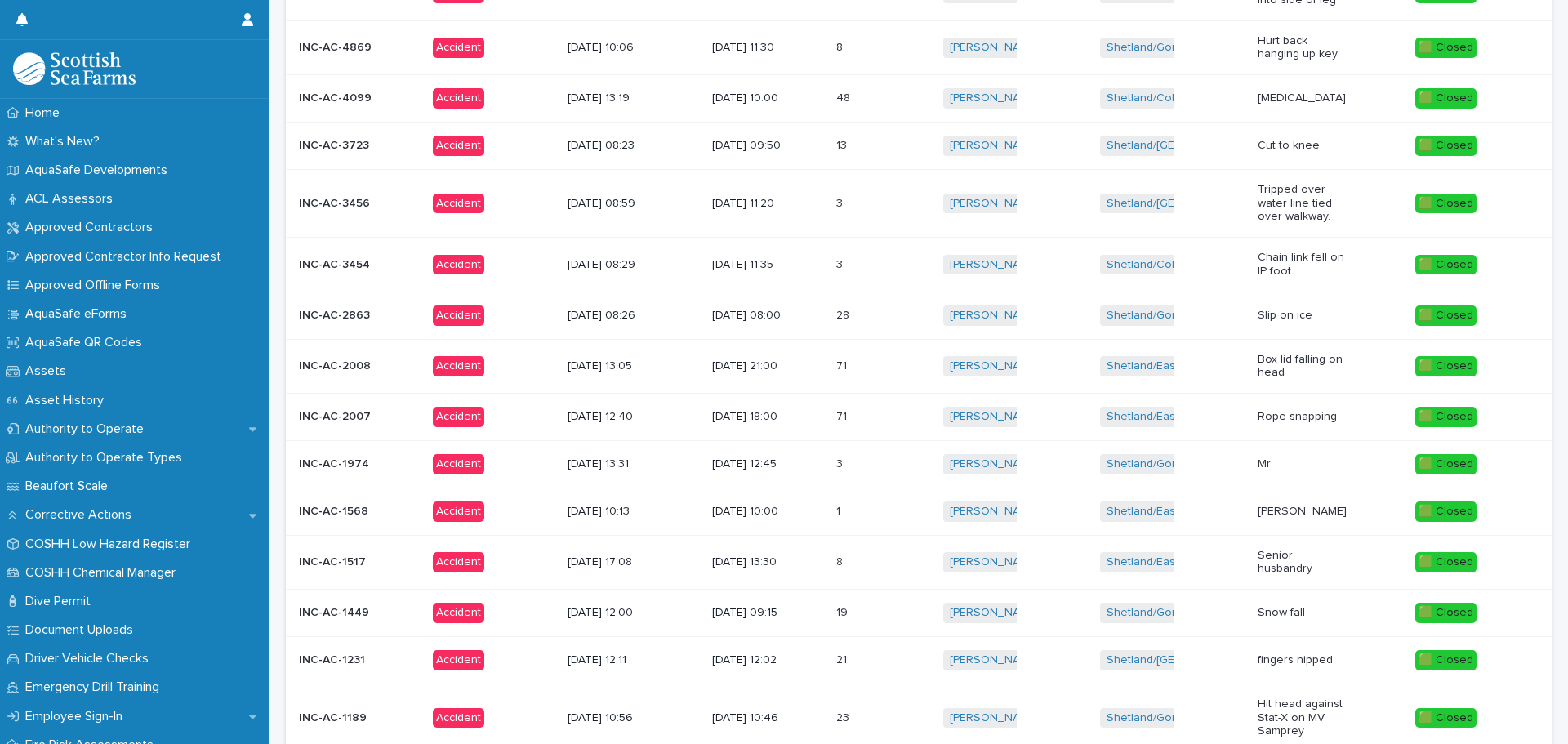
click at [1261, 509] on p "[PERSON_NAME]" at bounding box center [1303, 512] width 91 height 14
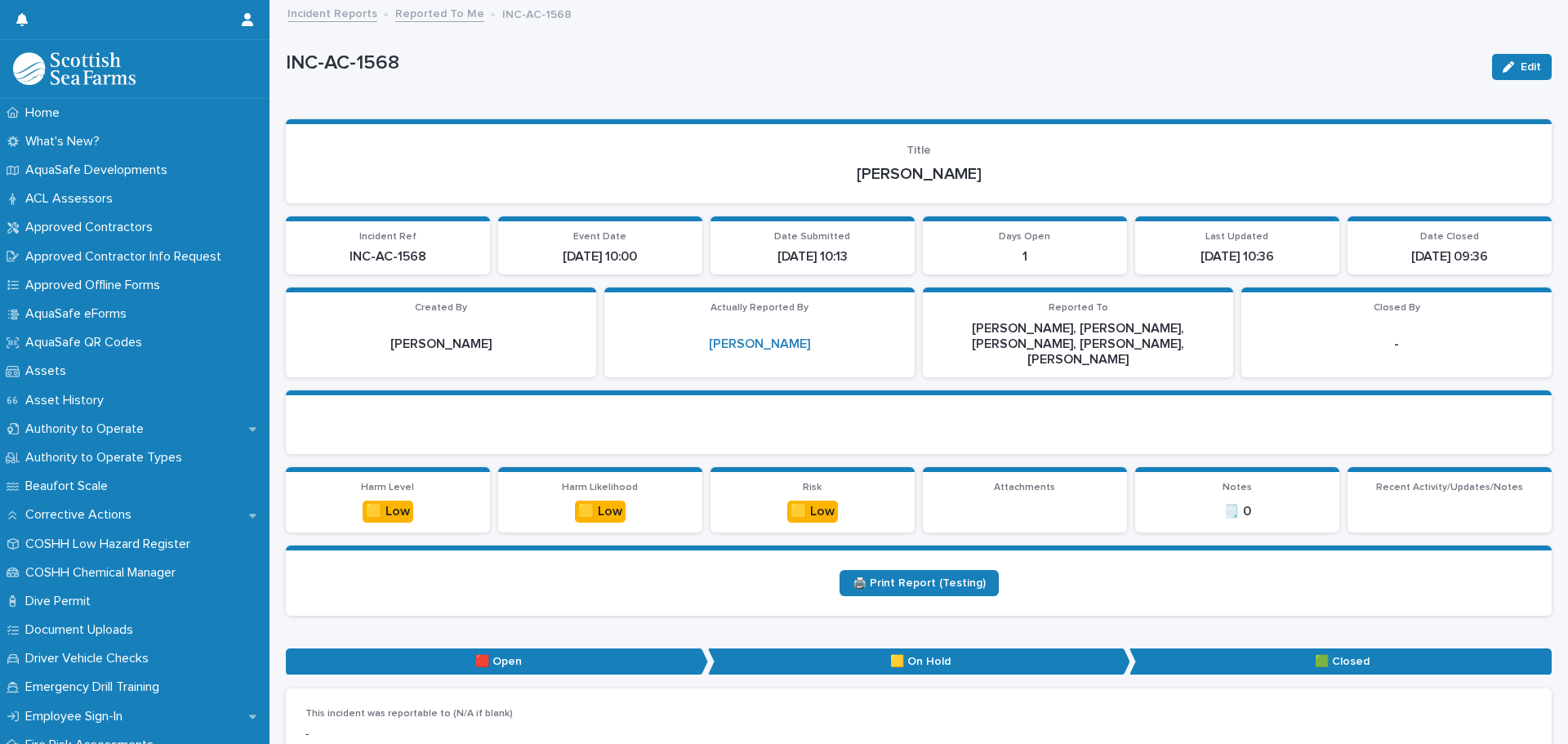
click at [446, 3] on link "Reported To Me" at bounding box center [440, 12] width 89 height 19
